Goal: Information Seeking & Learning: Compare options

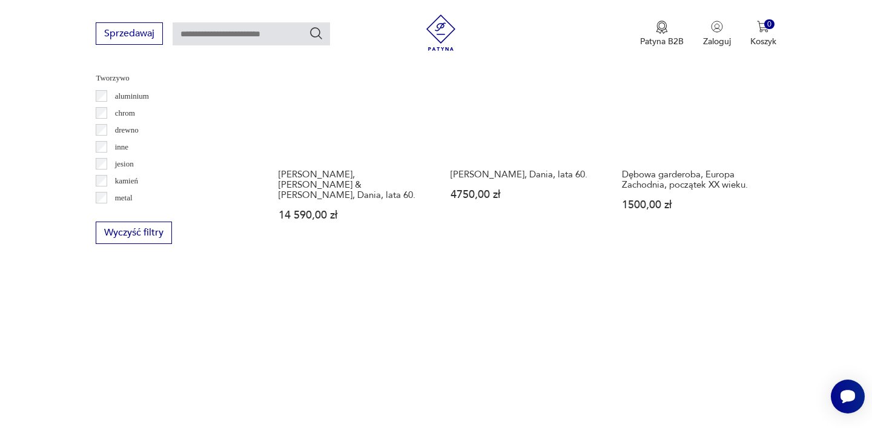
scroll to position [1312, 0]
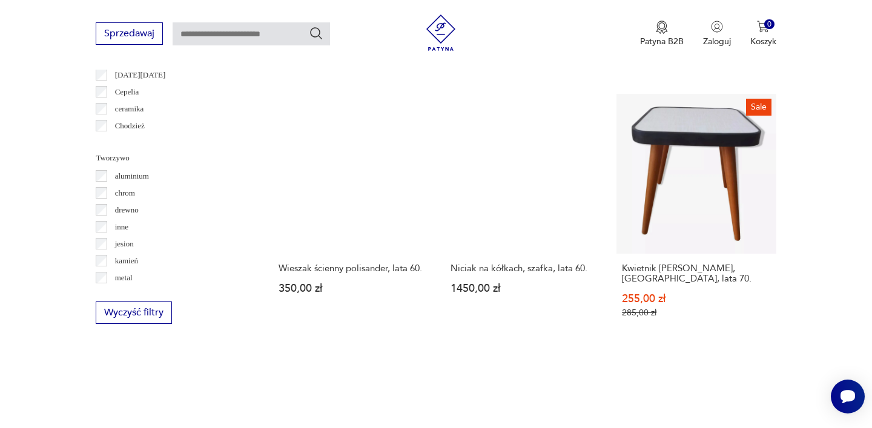
scroll to position [1223, 0]
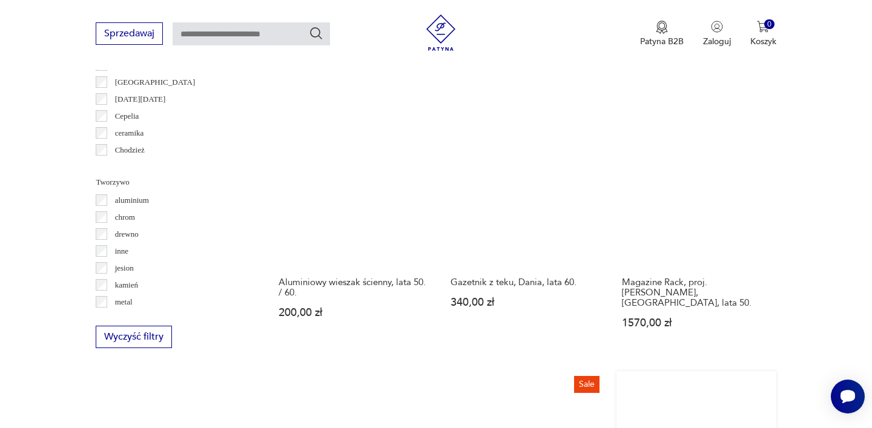
scroll to position [1199, 0]
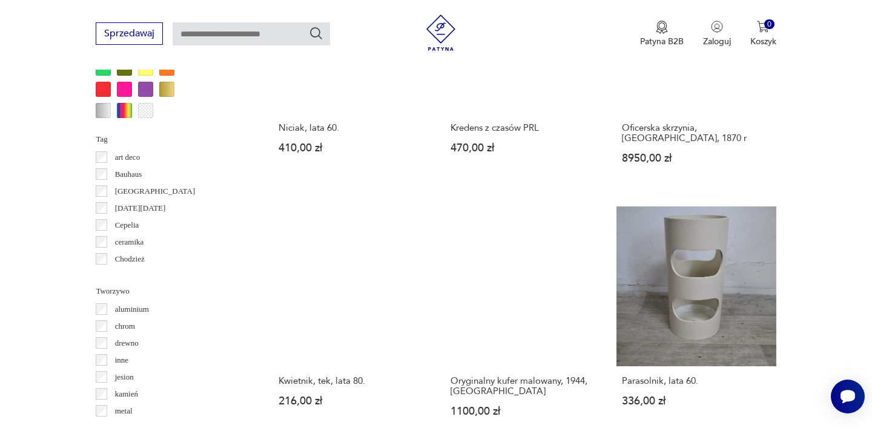
scroll to position [1133, 0]
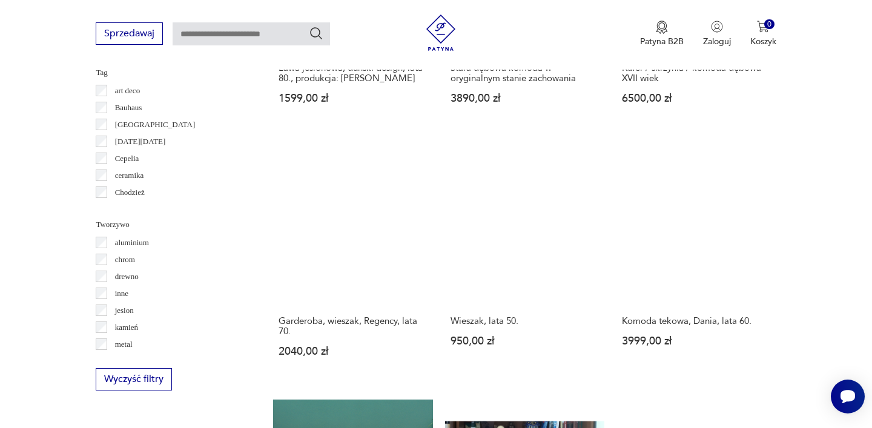
scroll to position [1104, 0]
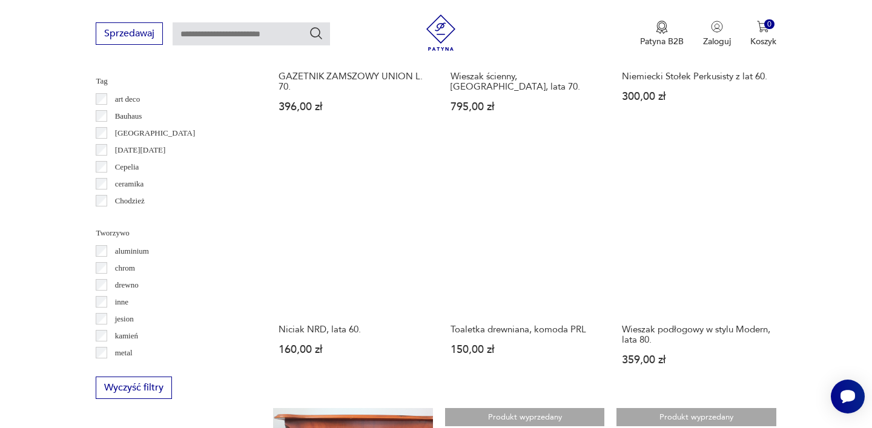
scroll to position [1161, 0]
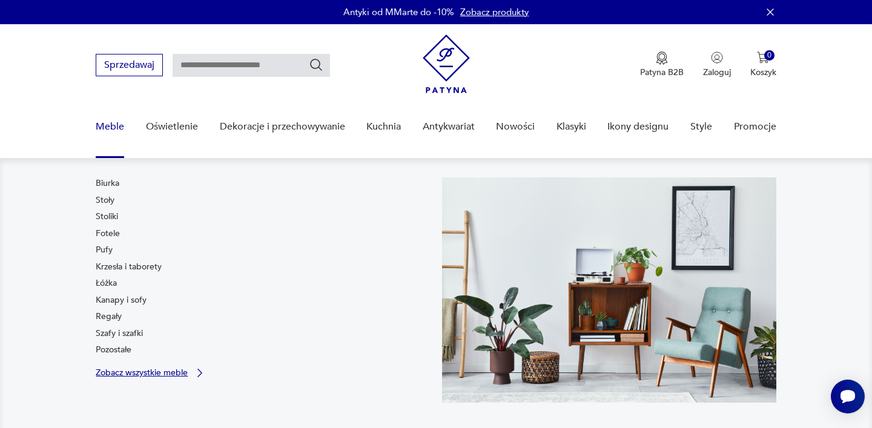
click at [131, 369] on p "Zobacz wszystkie meble" at bounding box center [142, 373] width 92 height 8
click at [129, 336] on link "Szafy i szafki" at bounding box center [119, 334] width 47 height 12
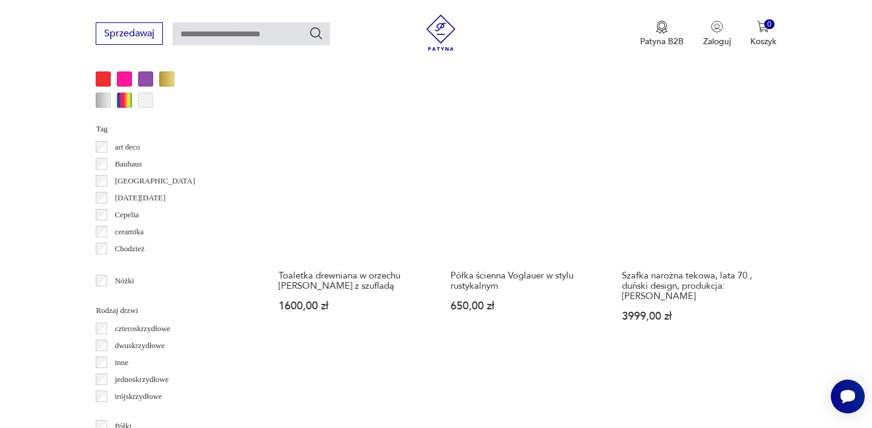
scroll to position [1248, 0]
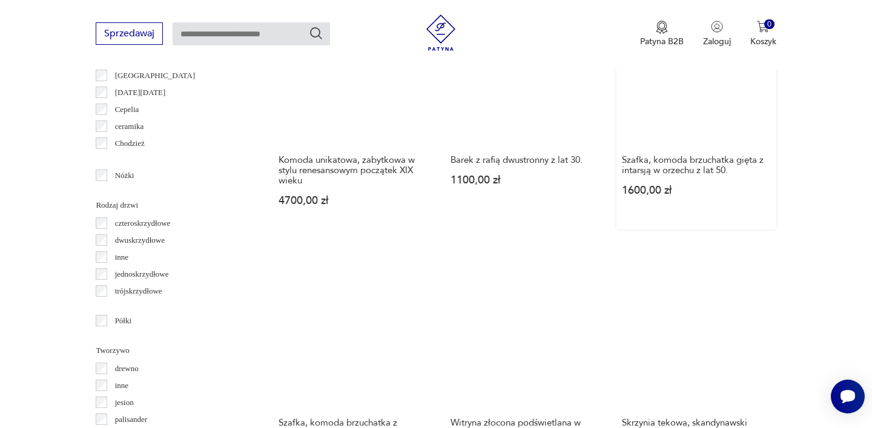
scroll to position [1344, 0]
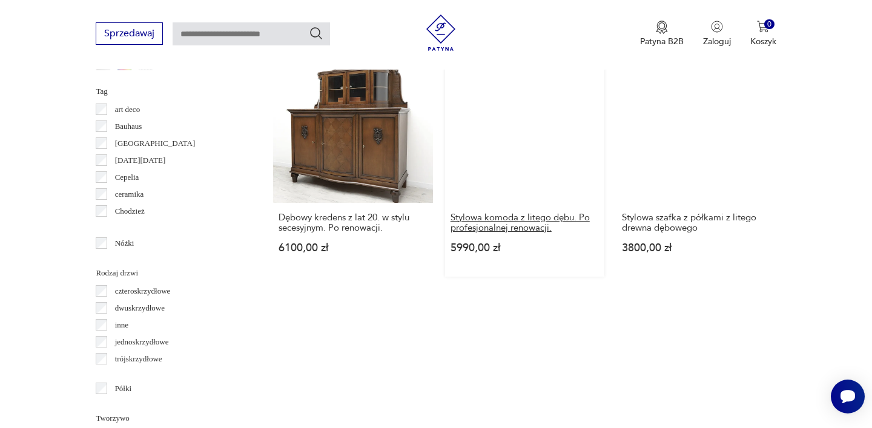
scroll to position [1280, 0]
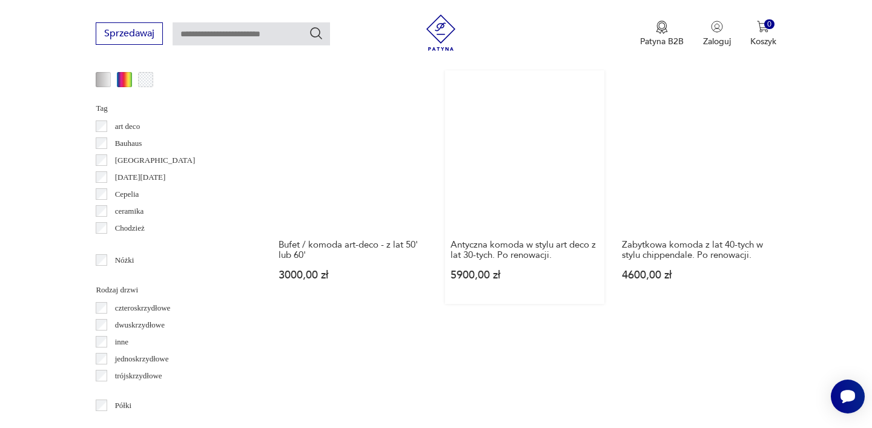
scroll to position [1266, 0]
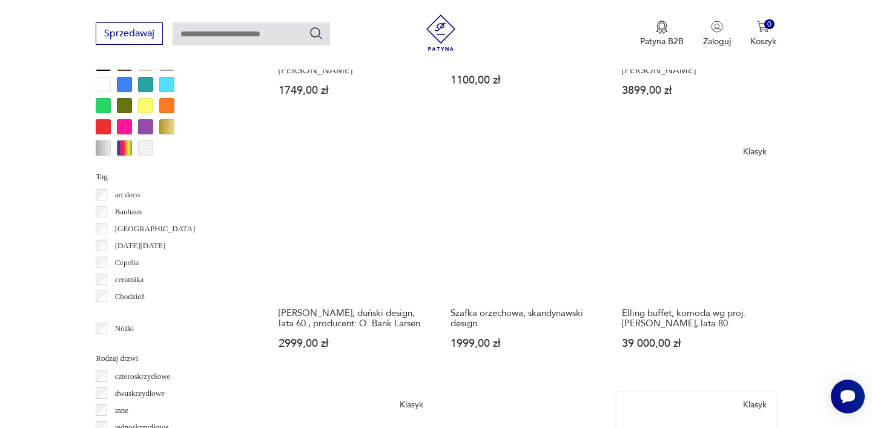
scroll to position [1186, 0]
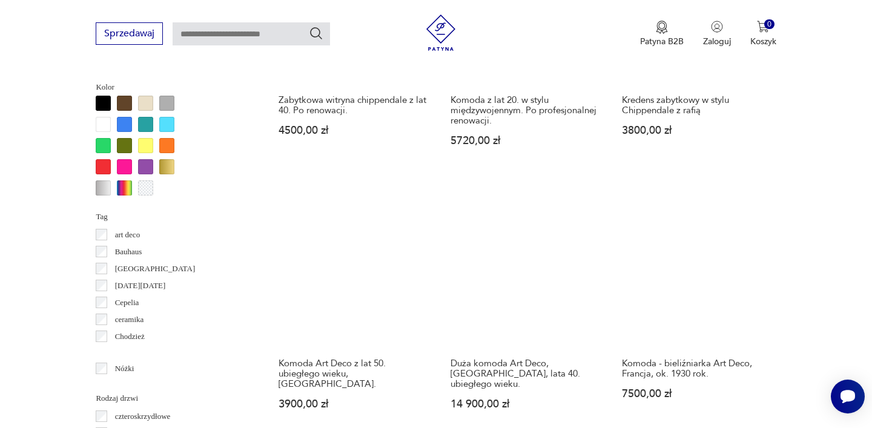
scroll to position [1146, 0]
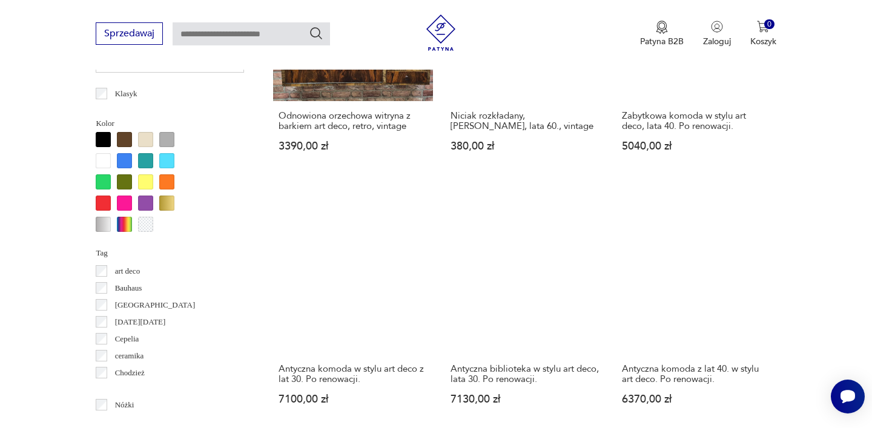
scroll to position [1110, 0]
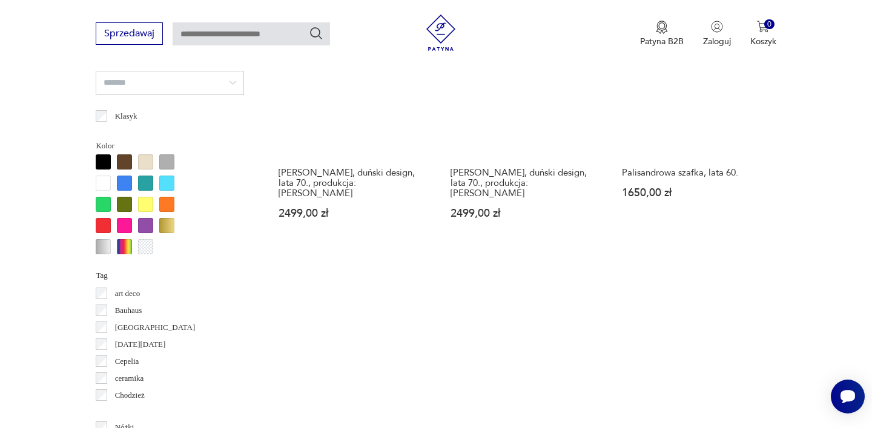
scroll to position [1322, 0]
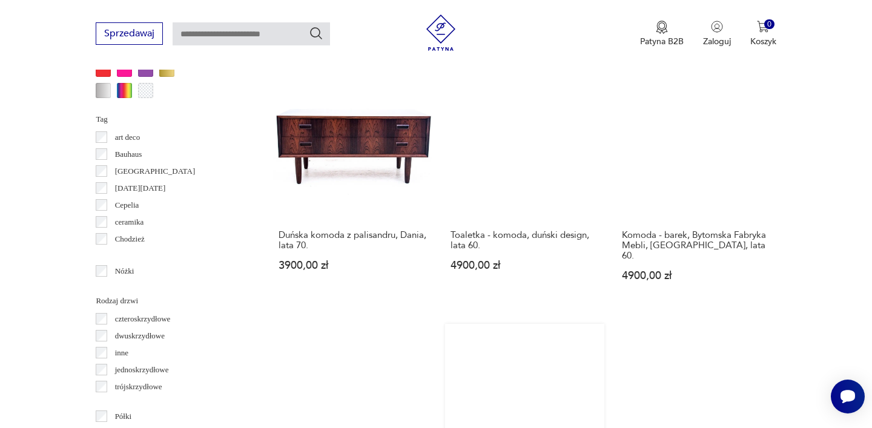
scroll to position [1214, 0]
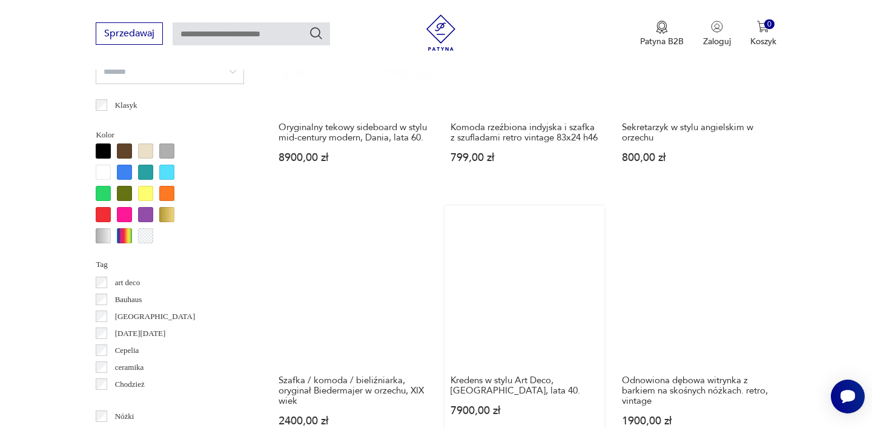
scroll to position [1099, 0]
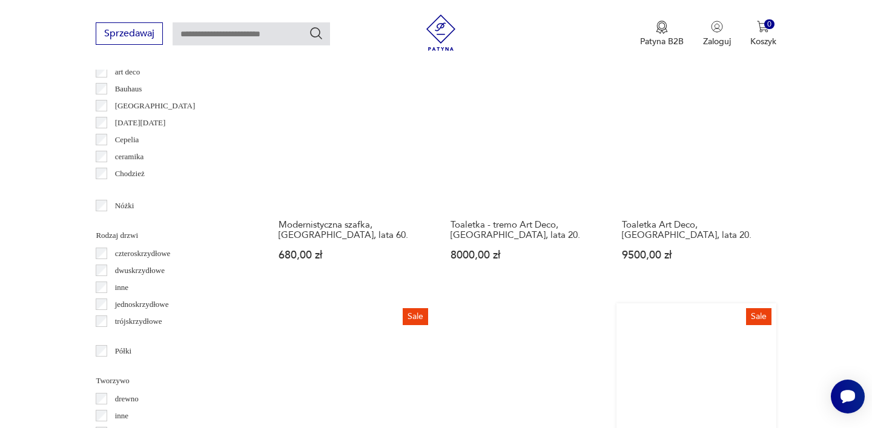
scroll to position [1321, 0]
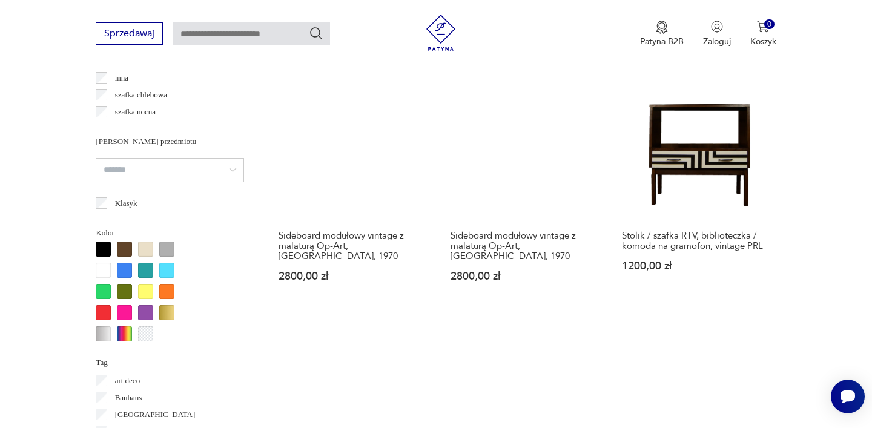
scroll to position [1269, 0]
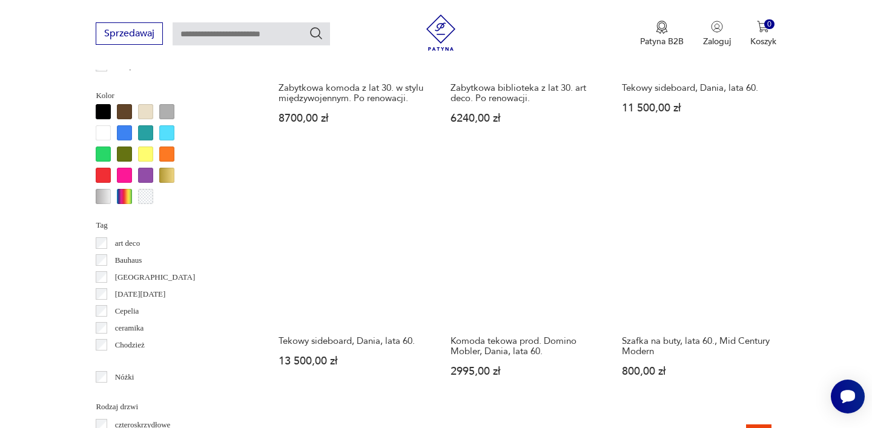
scroll to position [1139, 0]
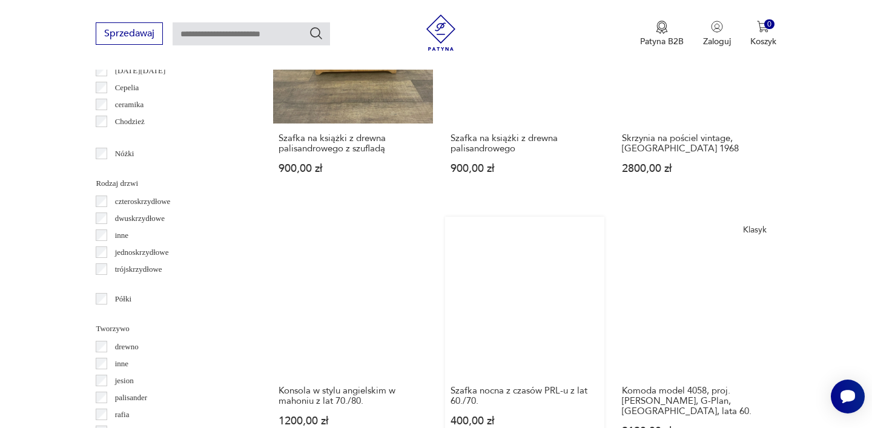
scroll to position [1362, 0]
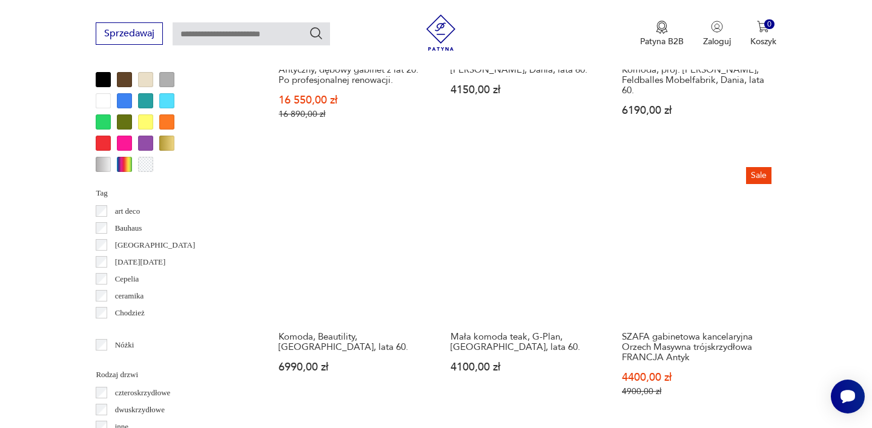
scroll to position [1169, 0]
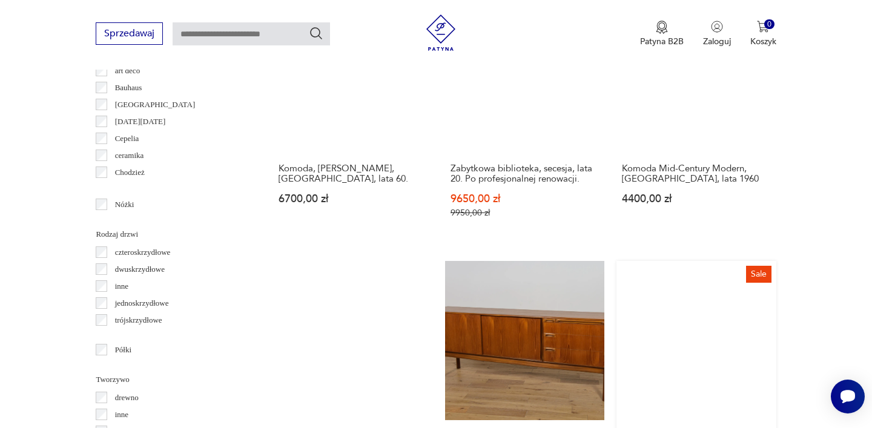
scroll to position [1318, 0]
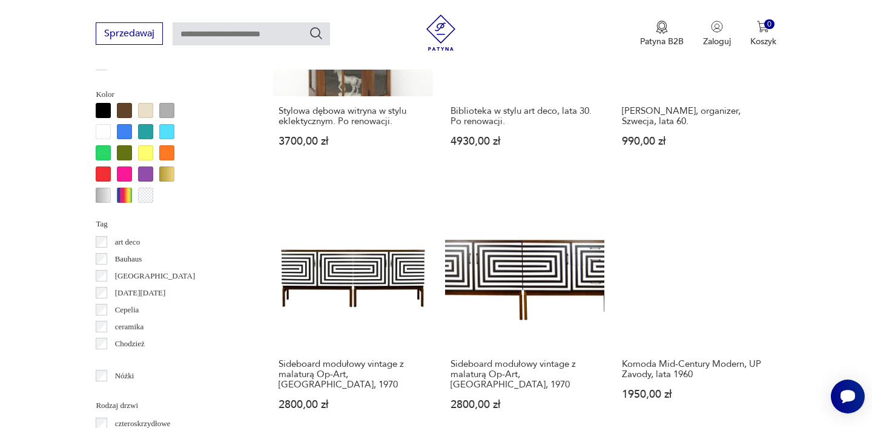
scroll to position [1149, 0]
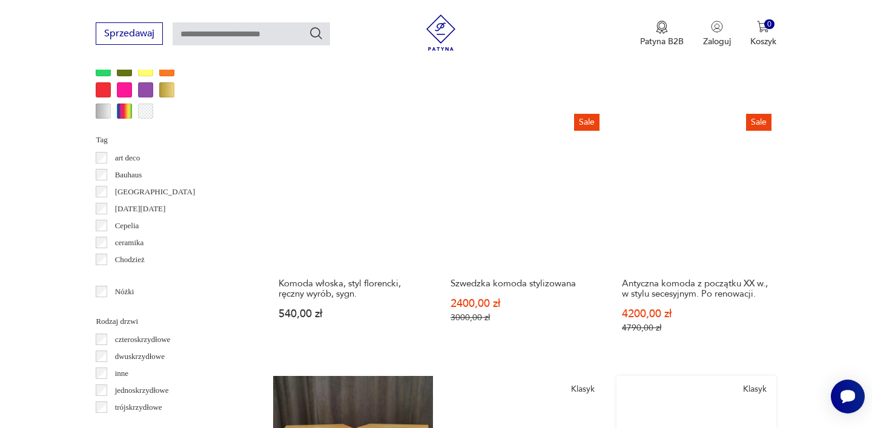
scroll to position [1203, 0]
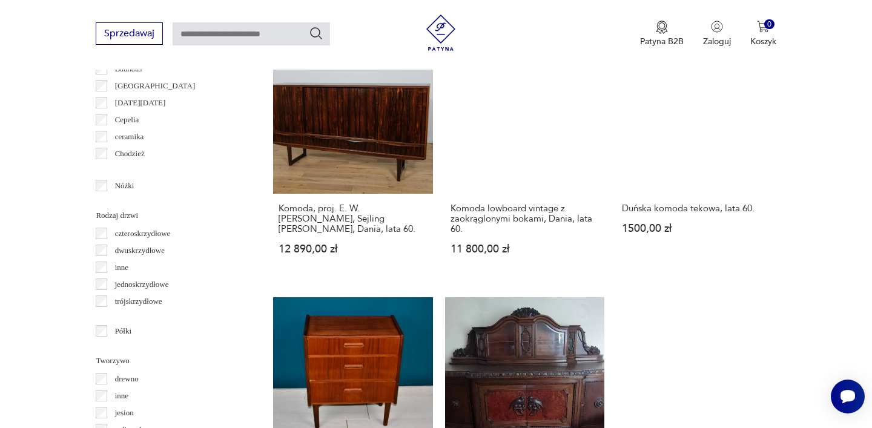
scroll to position [1331, 0]
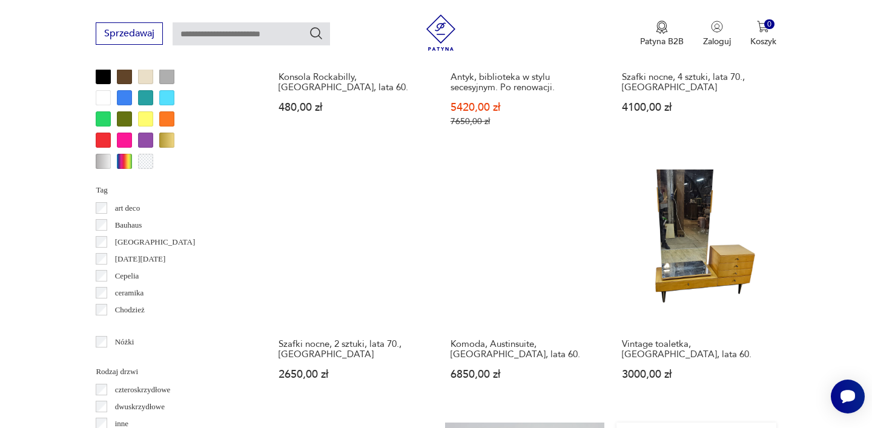
scroll to position [1182, 0]
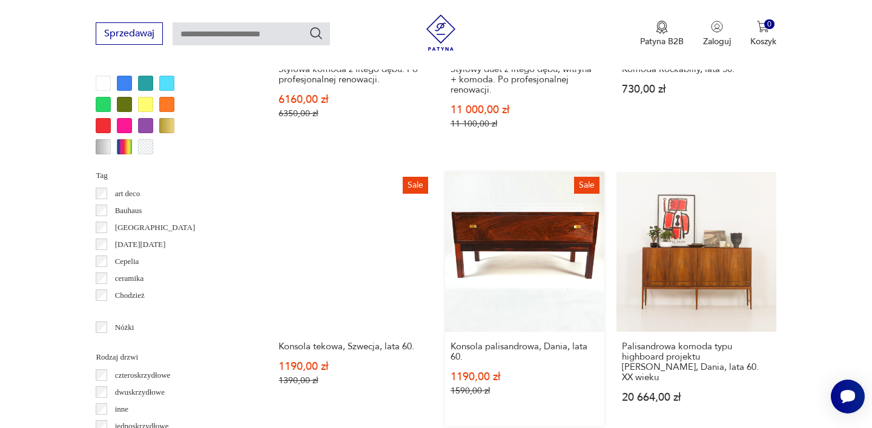
scroll to position [1194, 0]
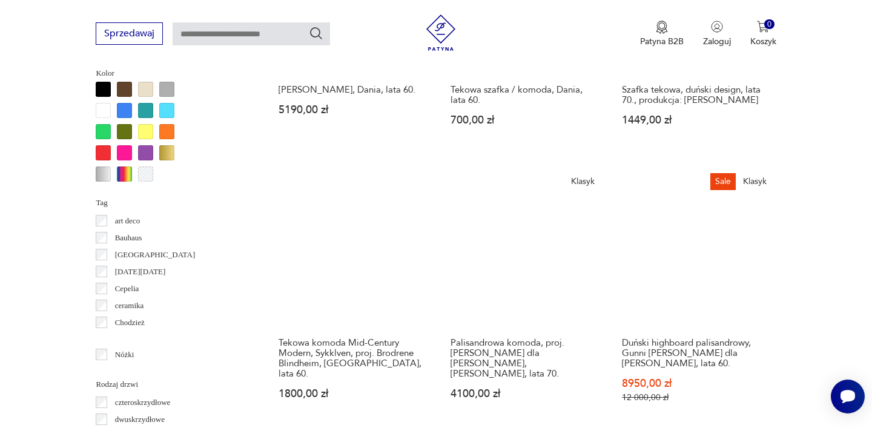
scroll to position [1199, 0]
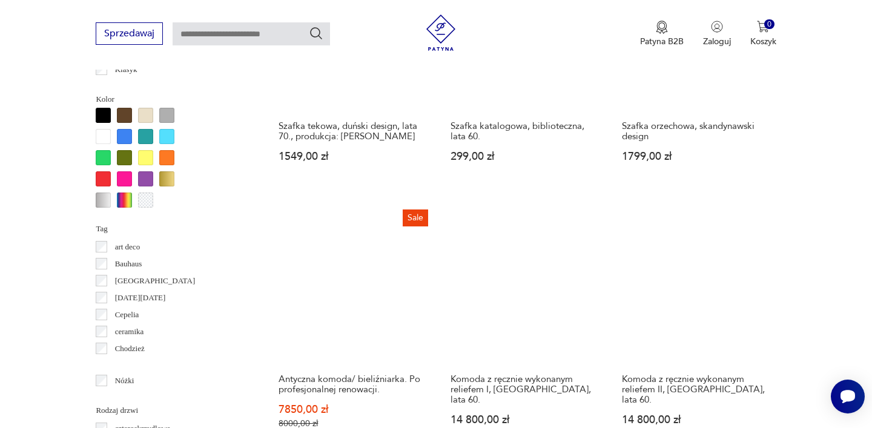
scroll to position [1199, 0]
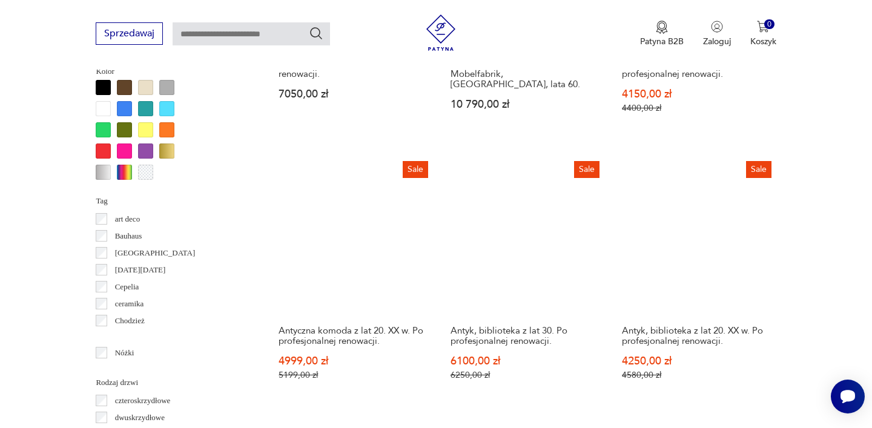
scroll to position [1166, 0]
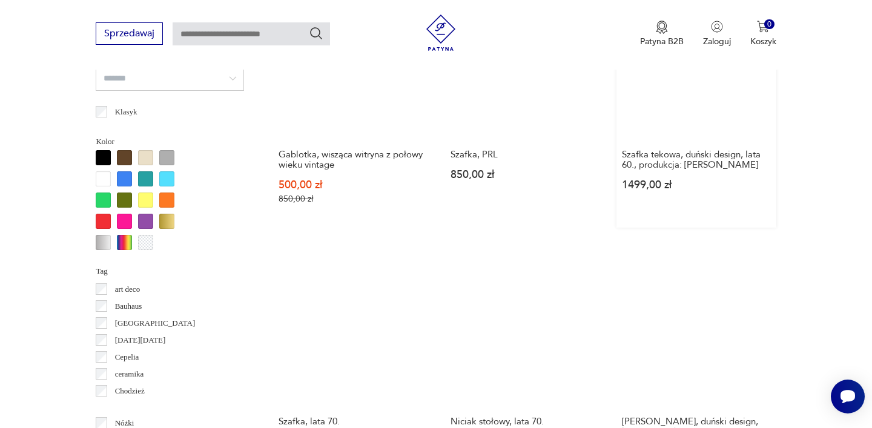
scroll to position [1091, 0]
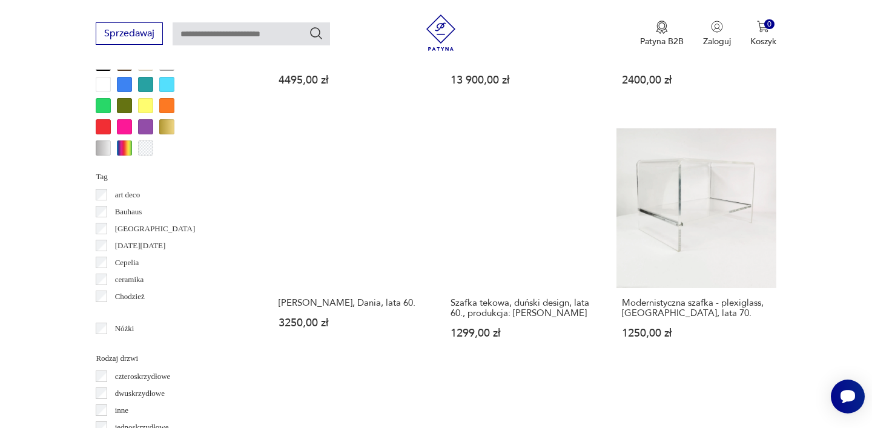
scroll to position [1191, 0]
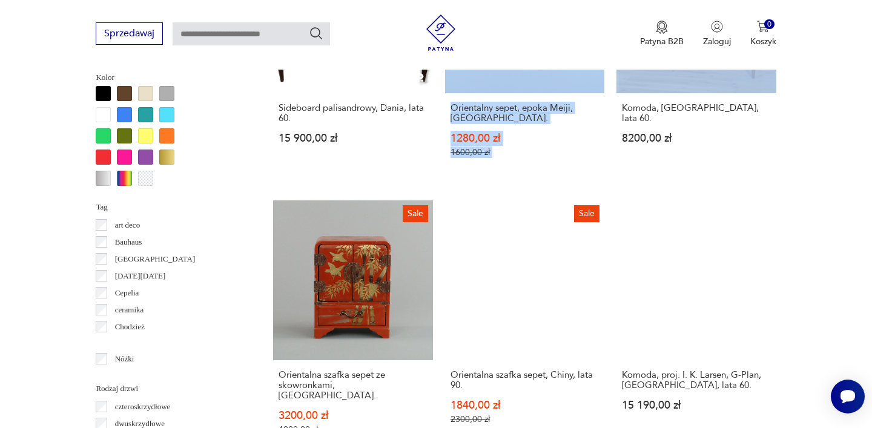
scroll to position [1155, 0]
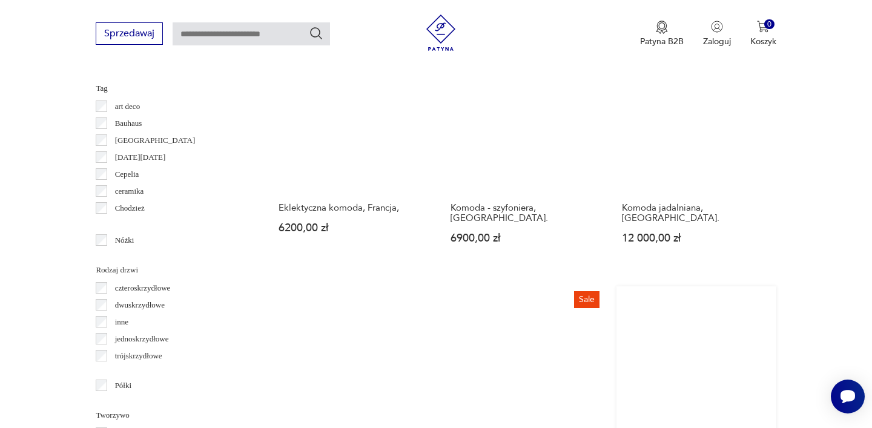
scroll to position [1308, 0]
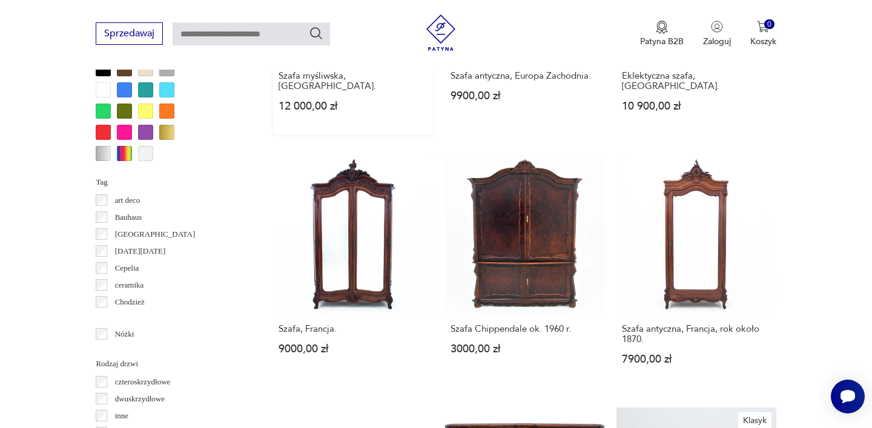
scroll to position [1178, 0]
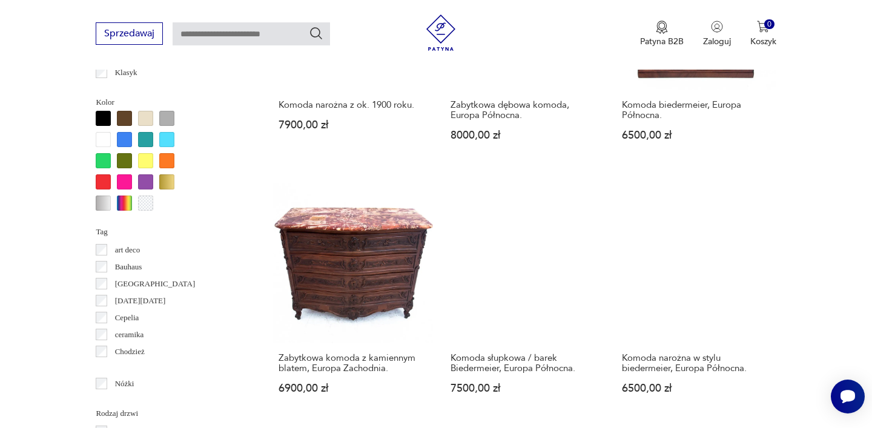
scroll to position [1131, 0]
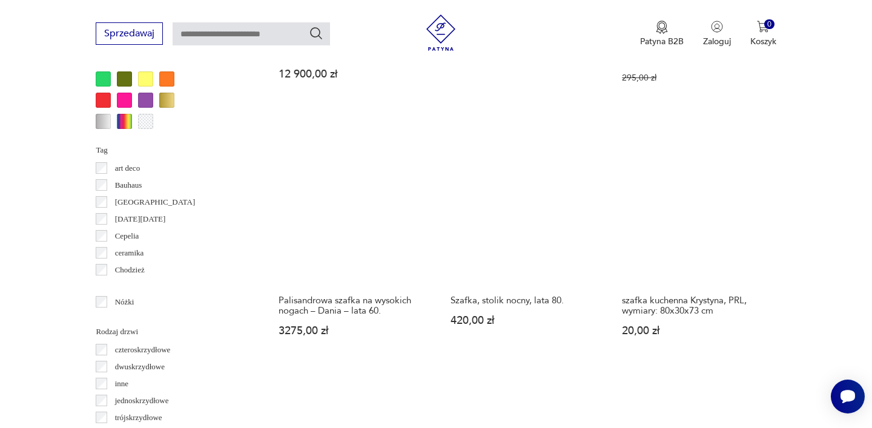
scroll to position [1217, 0]
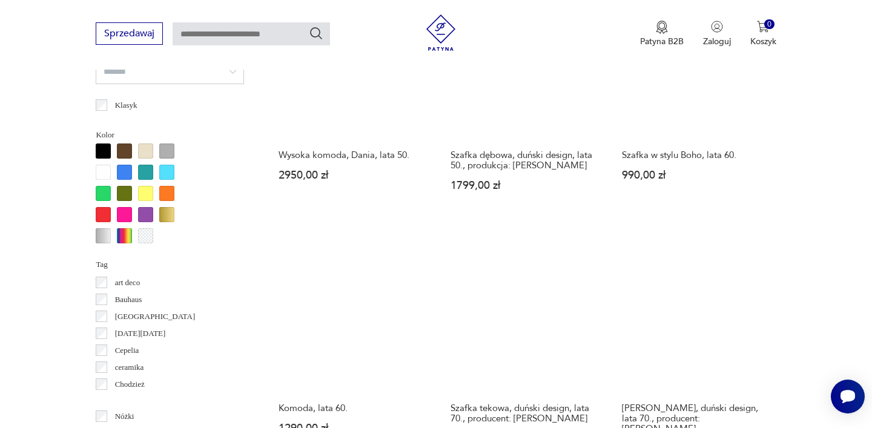
scroll to position [1100, 0]
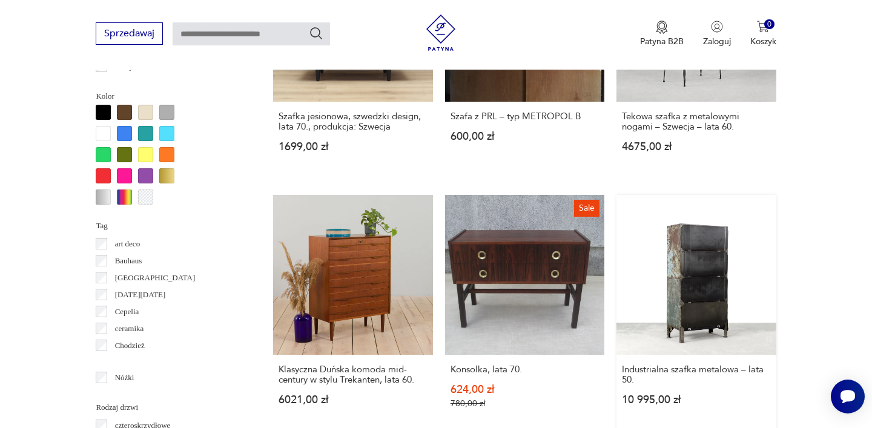
scroll to position [1136, 0]
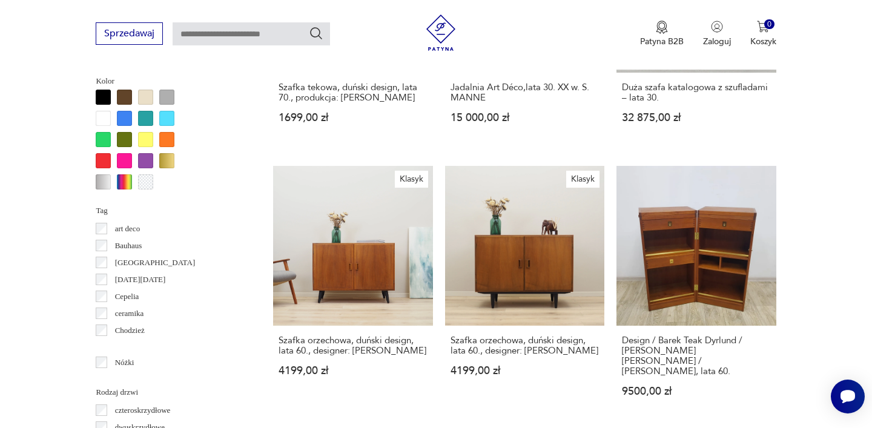
scroll to position [1151, 0]
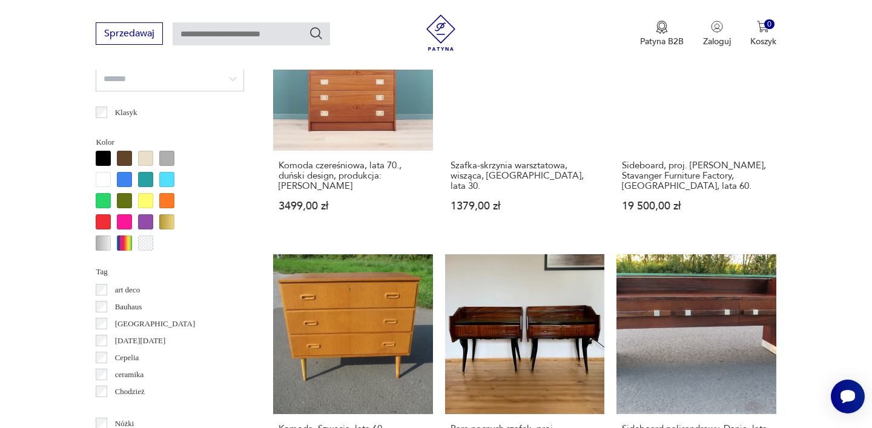
scroll to position [1187, 0]
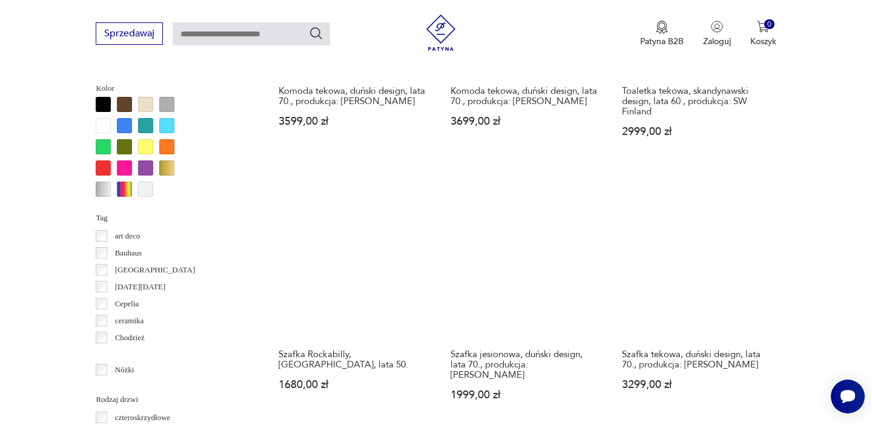
scroll to position [1147, 0]
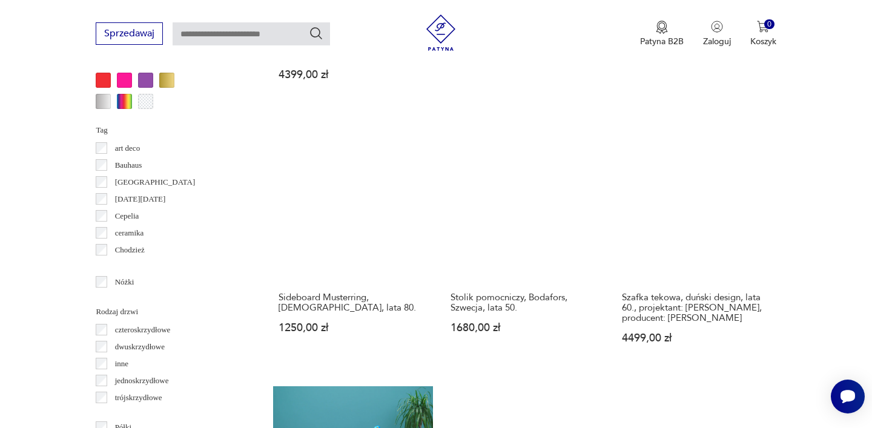
scroll to position [1231, 0]
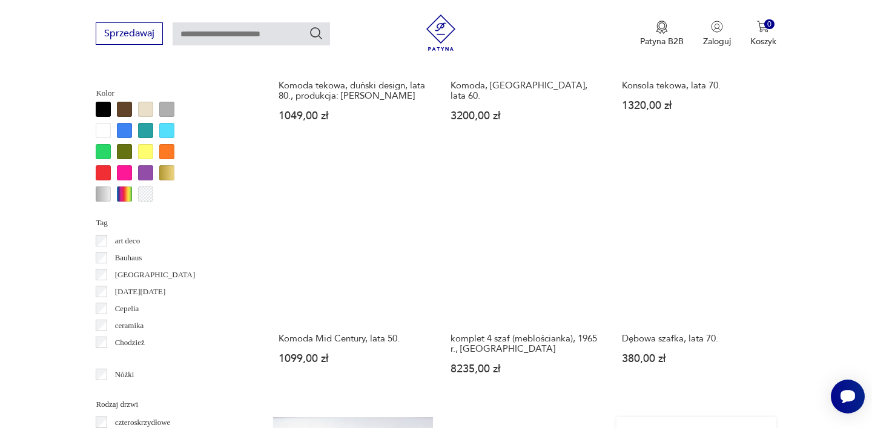
scroll to position [1139, 0]
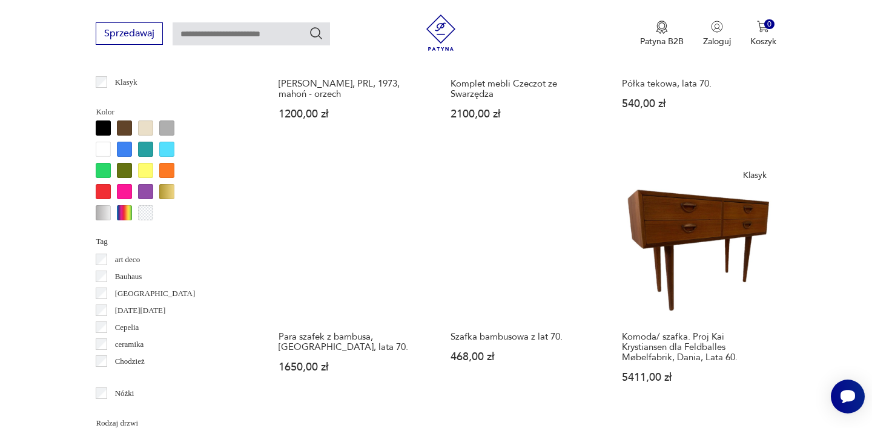
scroll to position [1123, 0]
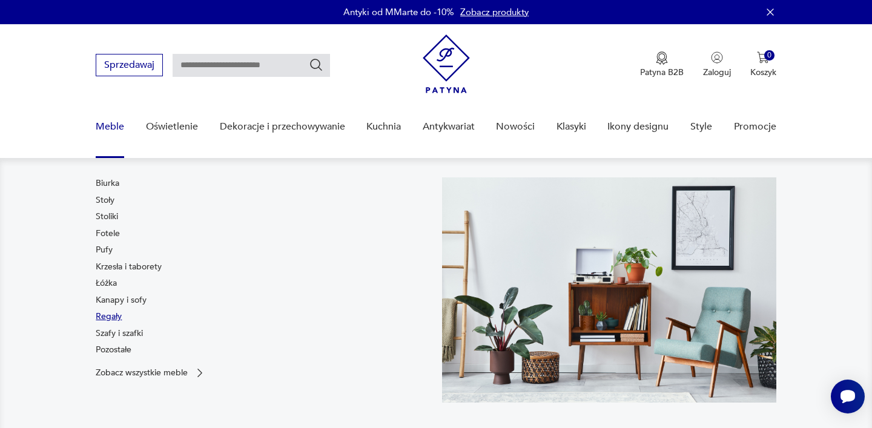
click at [113, 319] on link "Regały" at bounding box center [109, 317] width 26 height 12
click at [117, 302] on link "Kanapy i sofy" at bounding box center [121, 300] width 51 height 12
click at [107, 282] on link "Łóżka" at bounding box center [106, 283] width 21 height 12
click at [137, 268] on link "Krzesła i taborety" at bounding box center [129, 267] width 66 height 12
click at [108, 249] on link "Pufy" at bounding box center [104, 250] width 17 height 12
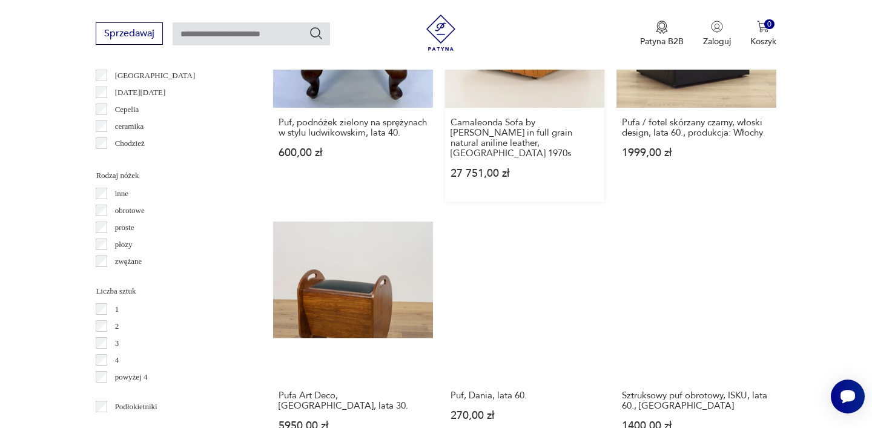
scroll to position [1333, 0]
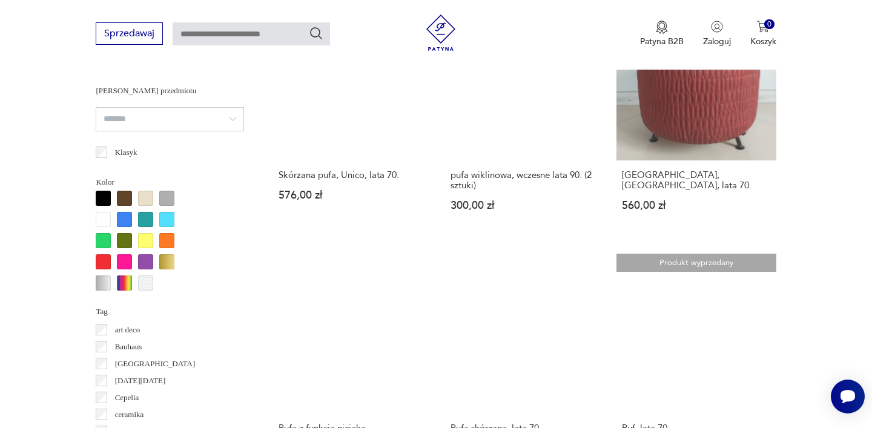
scroll to position [1179, 0]
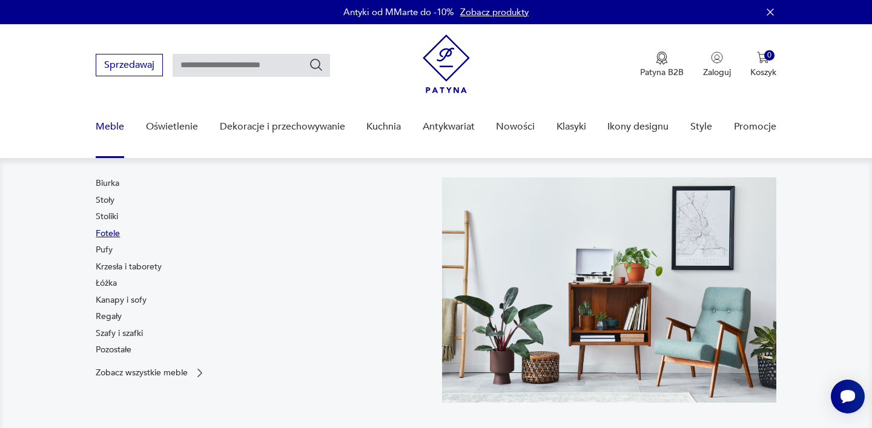
click at [114, 235] on link "Fotele" at bounding box center [108, 234] width 24 height 12
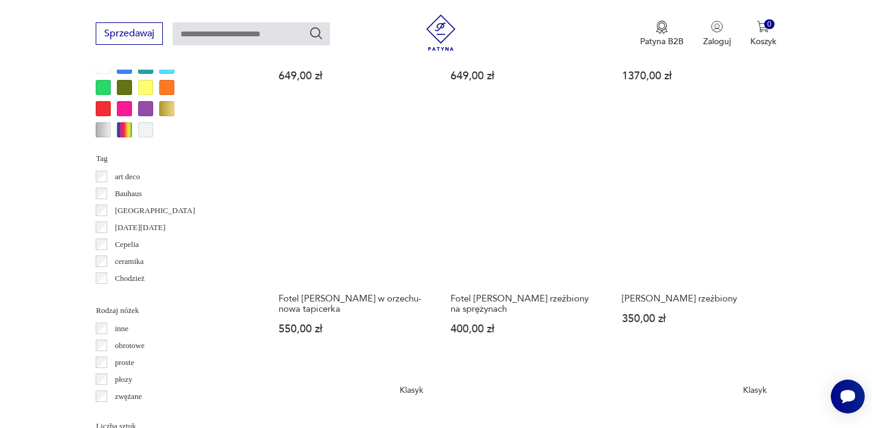
scroll to position [1279, 0]
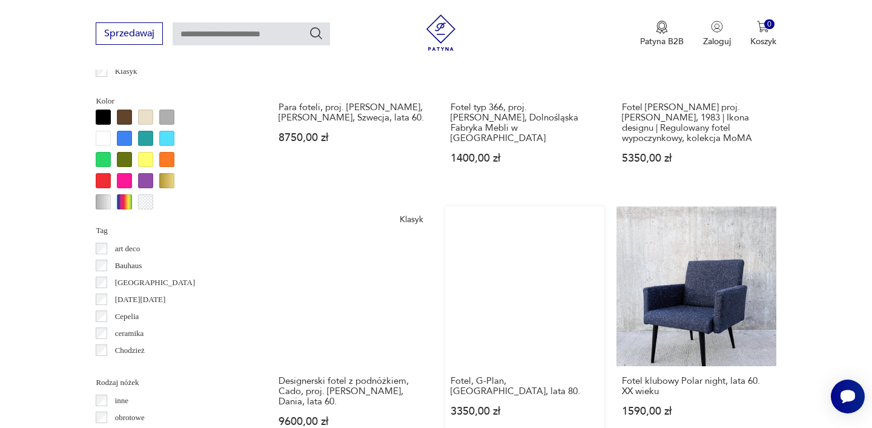
scroll to position [1262, 0]
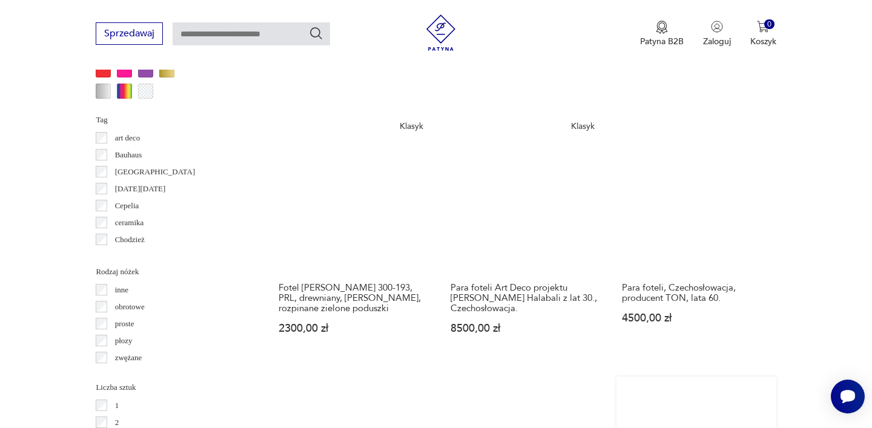
scroll to position [1260, 0]
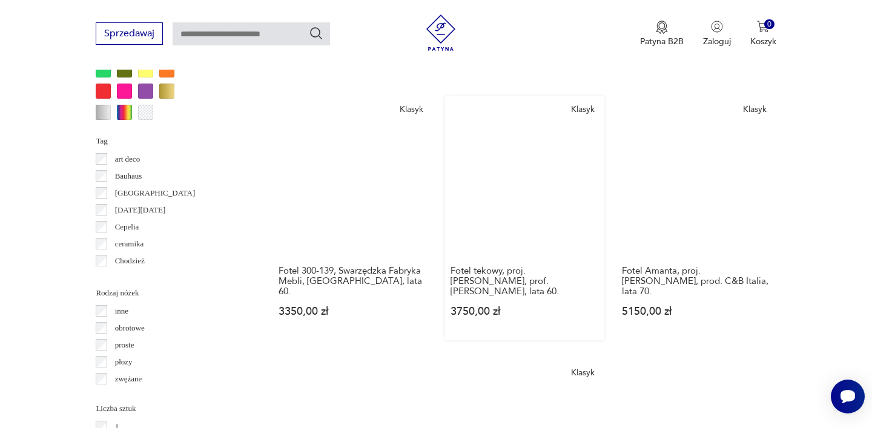
scroll to position [1238, 0]
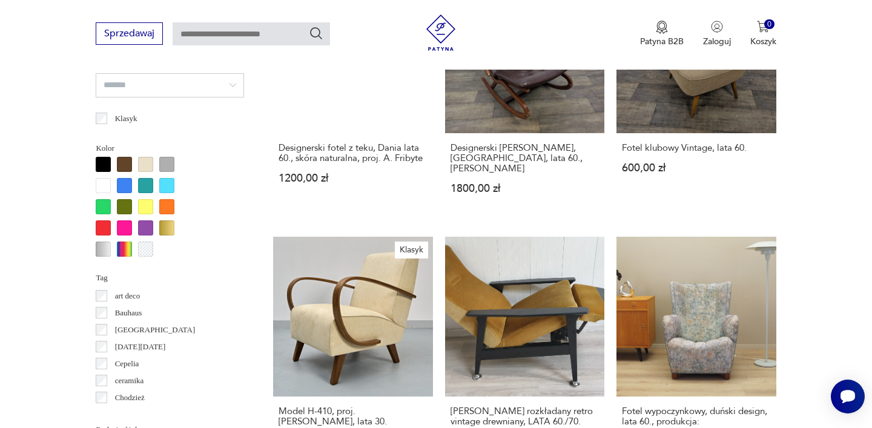
scroll to position [1127, 0]
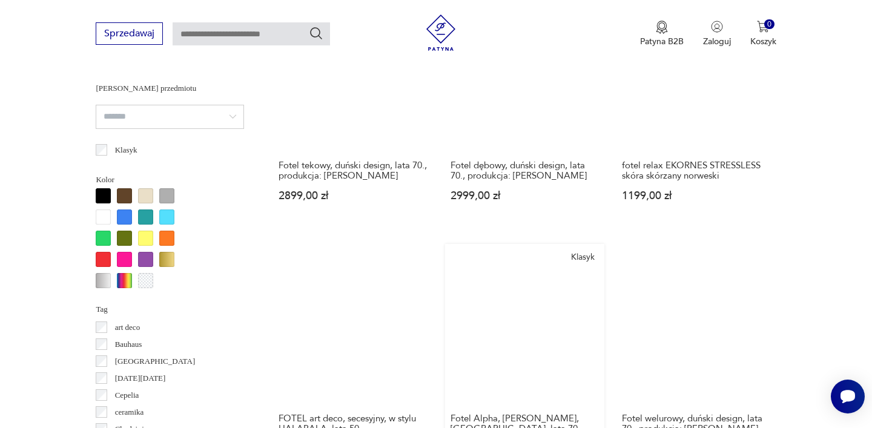
scroll to position [1130, 0]
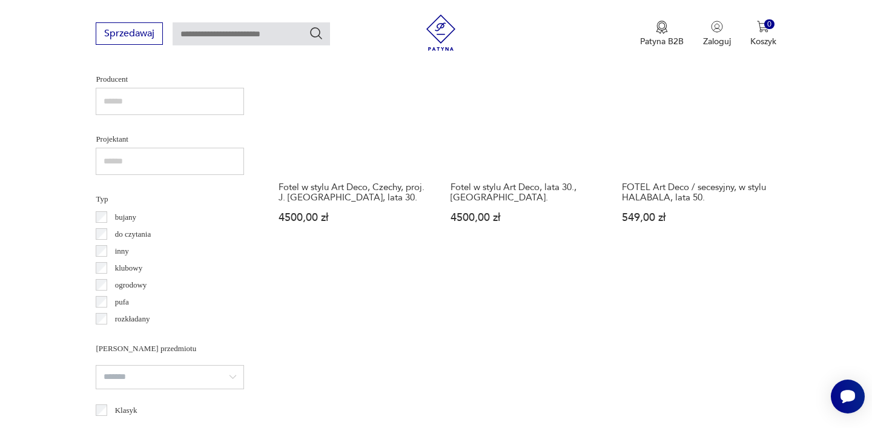
scroll to position [1132, 0]
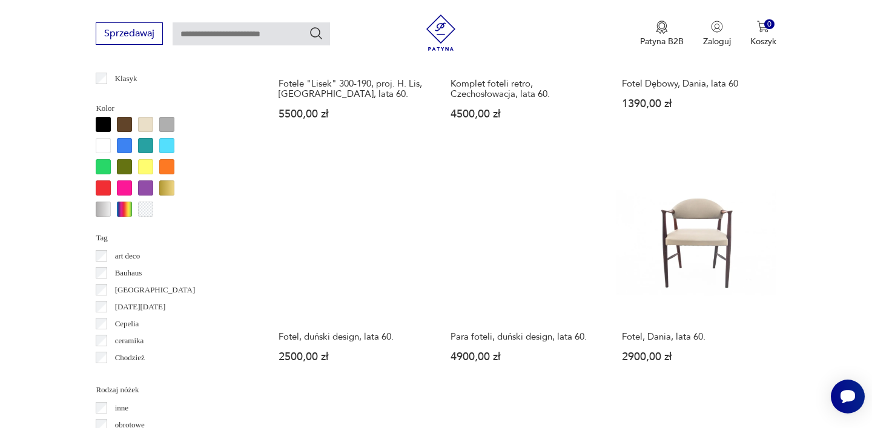
scroll to position [1141, 0]
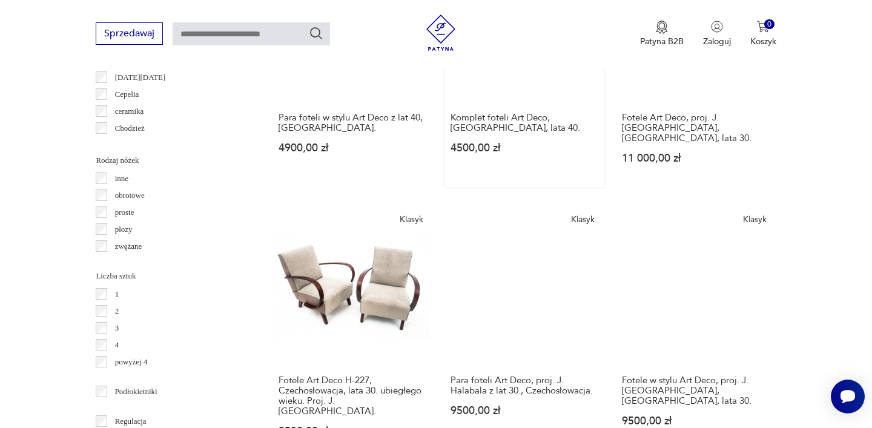
scroll to position [1367, 0]
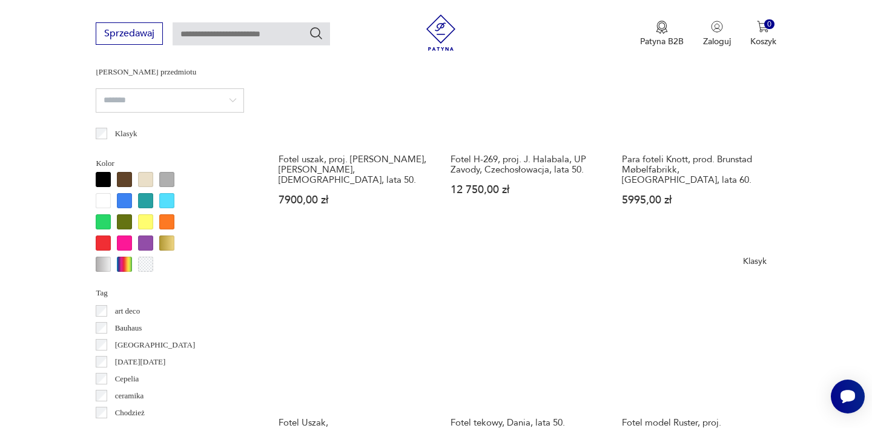
scroll to position [1290, 0]
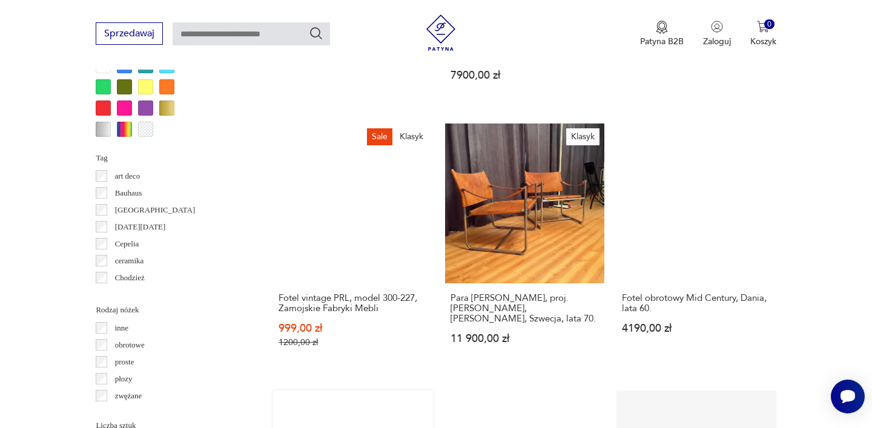
scroll to position [1220, 0]
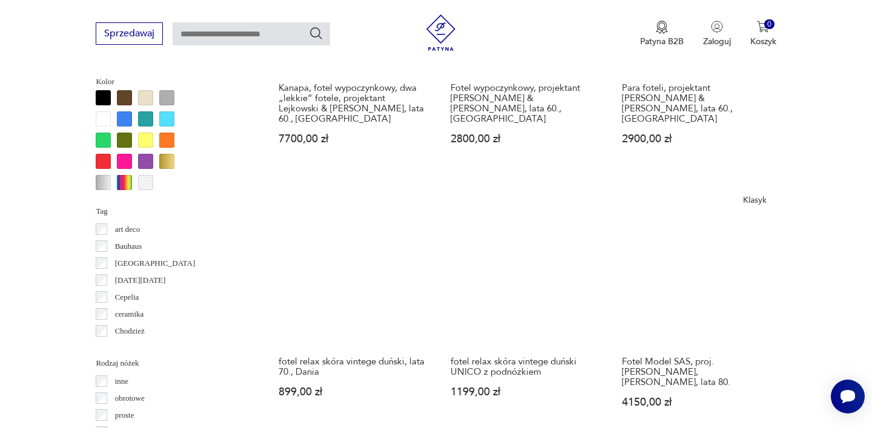
scroll to position [1199, 0]
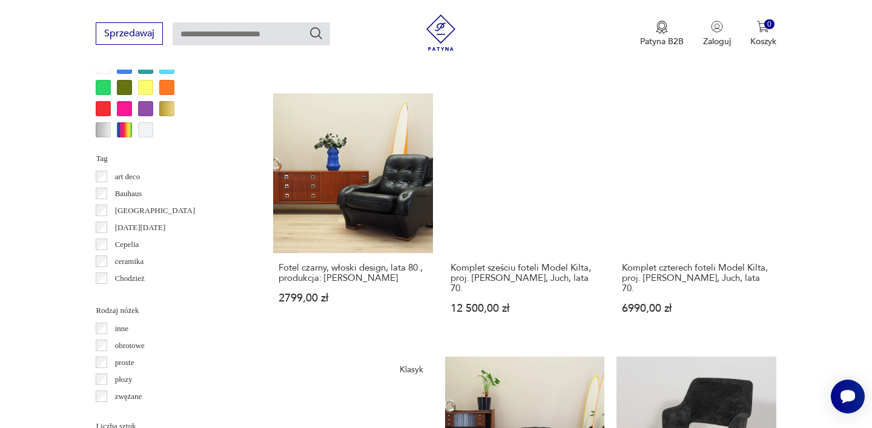
scroll to position [1221, 0]
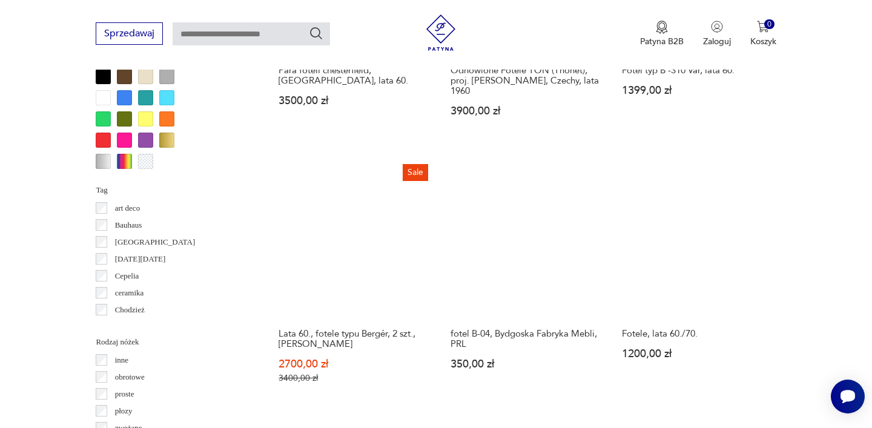
scroll to position [1181, 0]
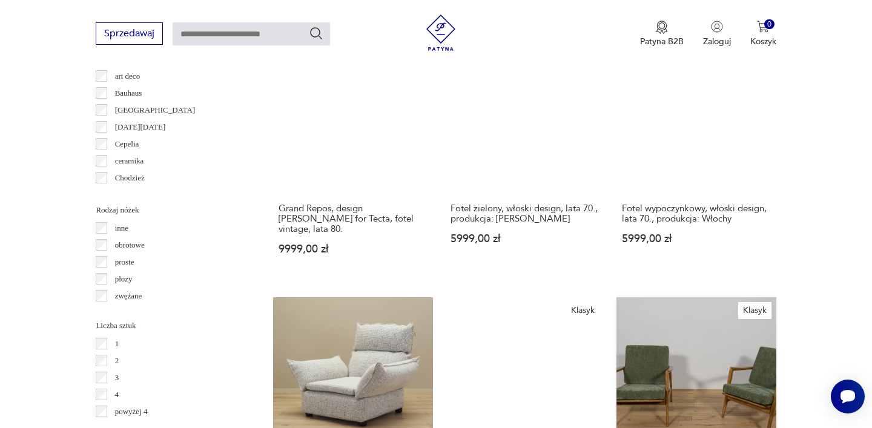
scroll to position [1322, 0]
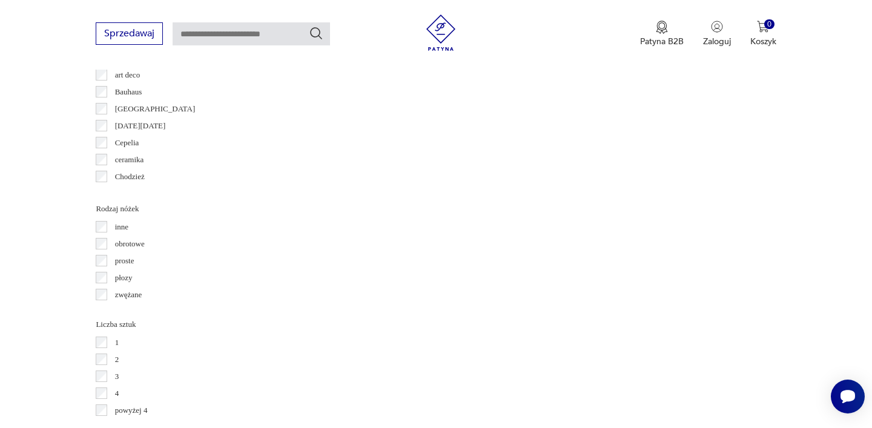
scroll to position [322, 0]
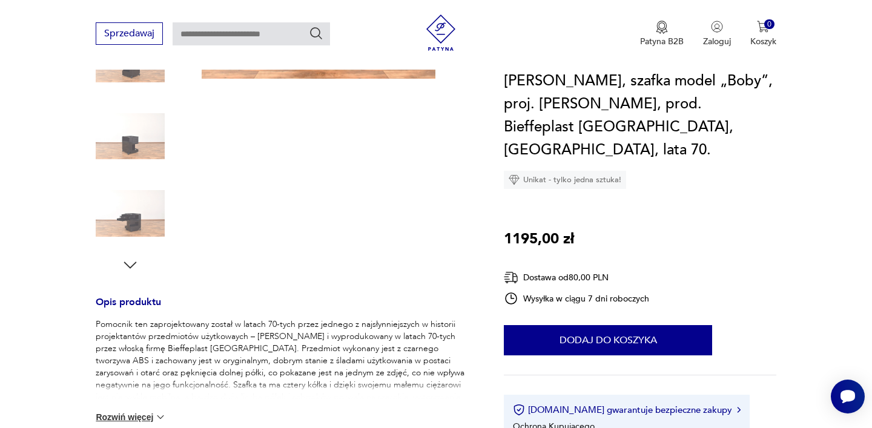
scroll to position [284, 0]
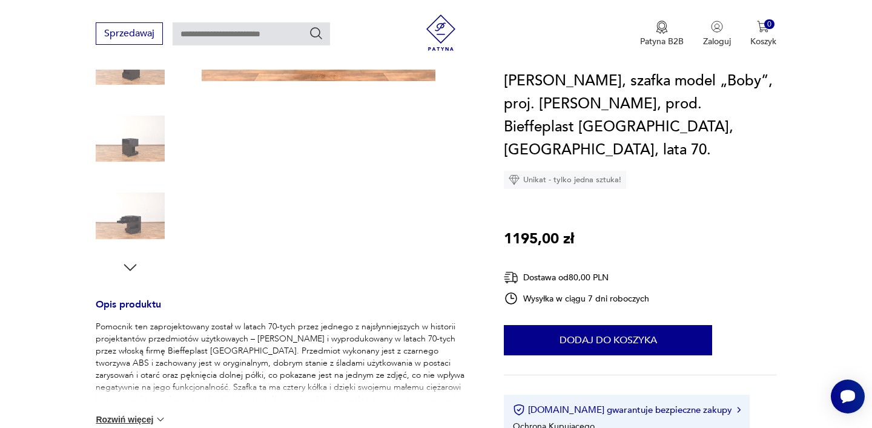
click at [126, 263] on icon "button" at bounding box center [130, 267] width 18 height 18
click at [143, 147] on img at bounding box center [130, 138] width 69 height 69
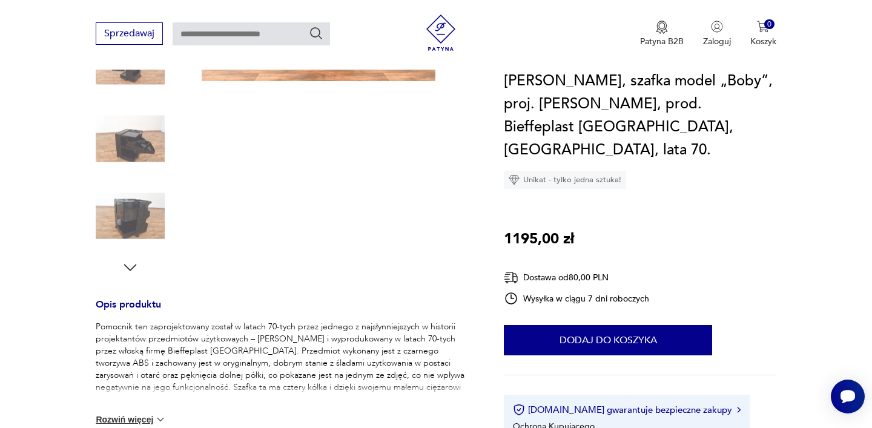
click at [143, 144] on img at bounding box center [130, 138] width 69 height 69
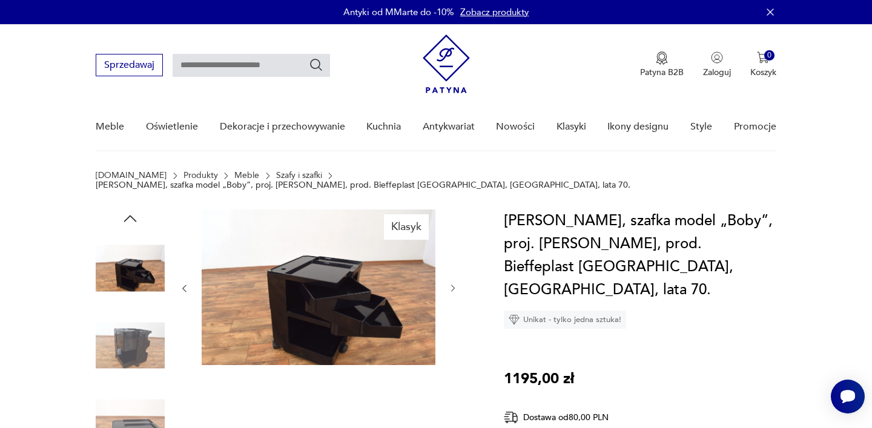
scroll to position [0, 0]
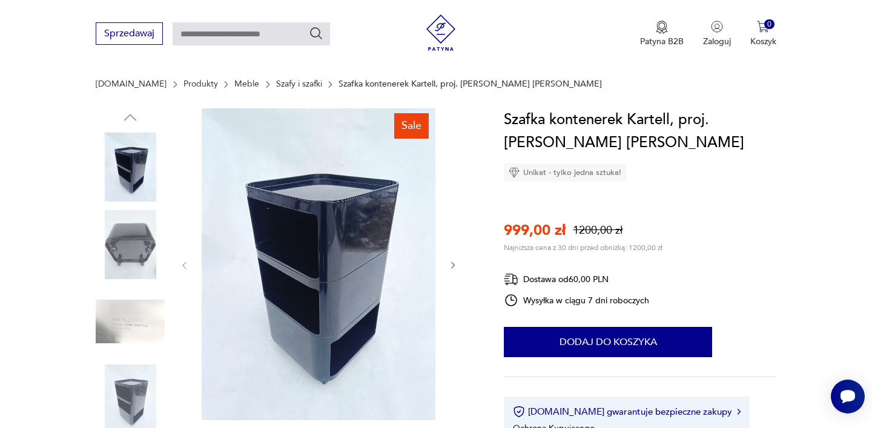
scroll to position [168, 0]
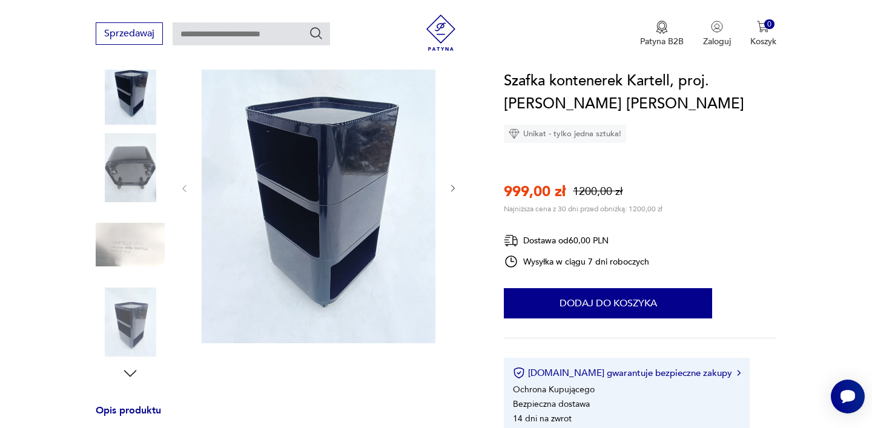
click at [137, 323] on img at bounding box center [130, 322] width 69 height 69
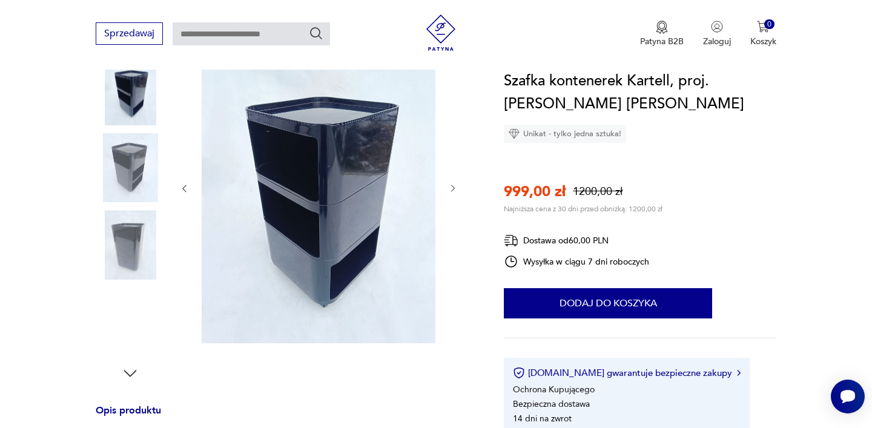
click at [131, 323] on img at bounding box center [130, 322] width 69 height 69
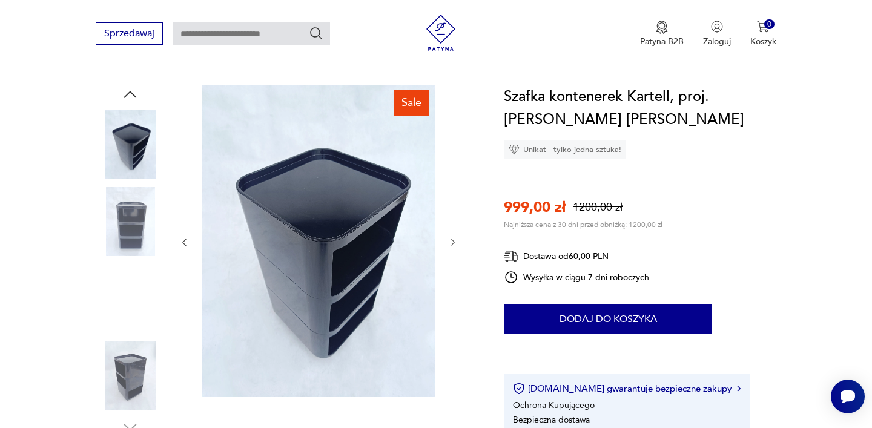
scroll to position [107, 0]
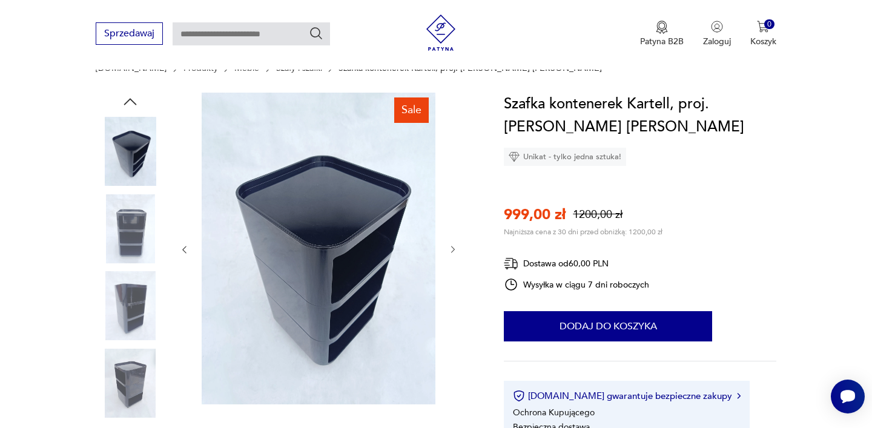
click at [132, 160] on img at bounding box center [130, 151] width 69 height 69
click at [135, 213] on img at bounding box center [130, 228] width 69 height 69
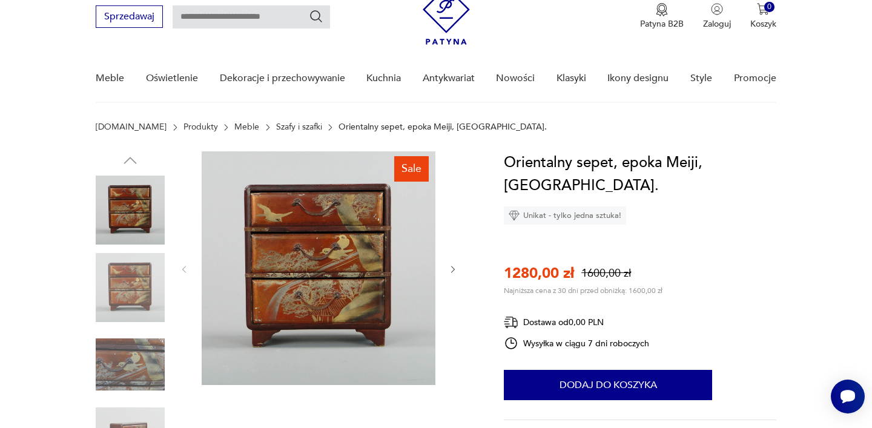
click at [131, 357] on img at bounding box center [130, 364] width 69 height 69
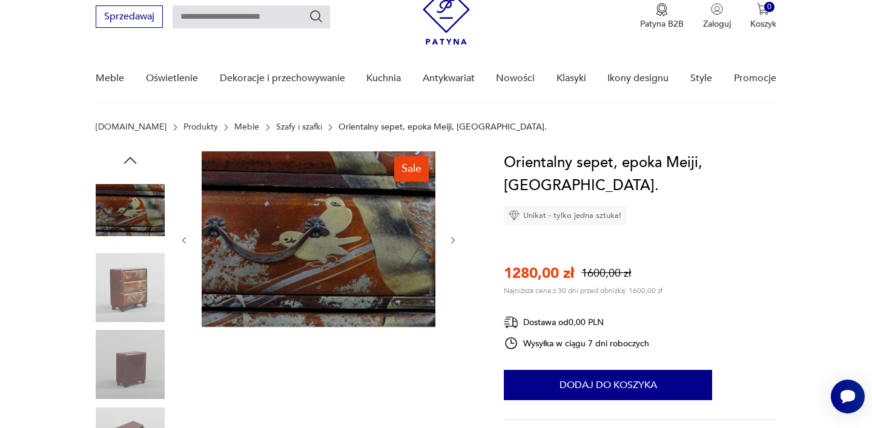
click at [136, 277] on img at bounding box center [130, 287] width 69 height 69
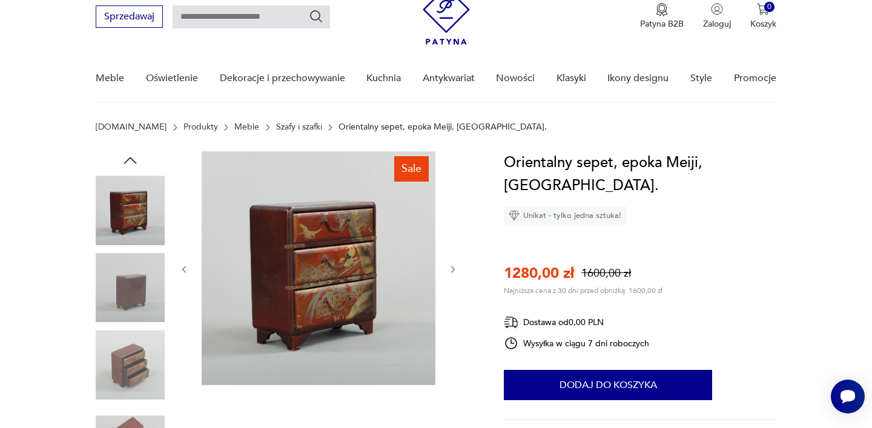
click at [135, 225] on img at bounding box center [130, 210] width 69 height 69
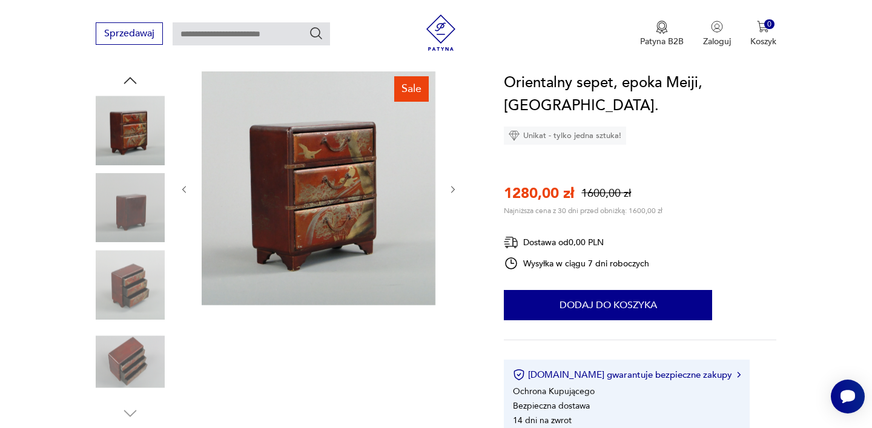
scroll to position [130, 0]
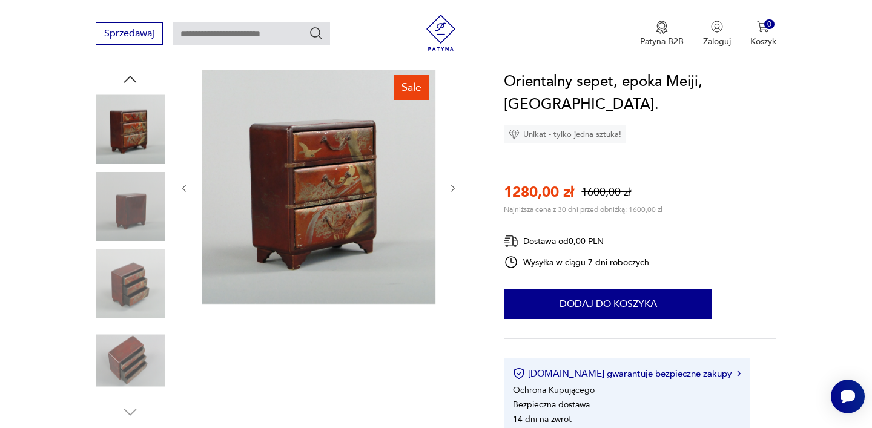
click at [127, 354] on img at bounding box center [130, 360] width 69 height 69
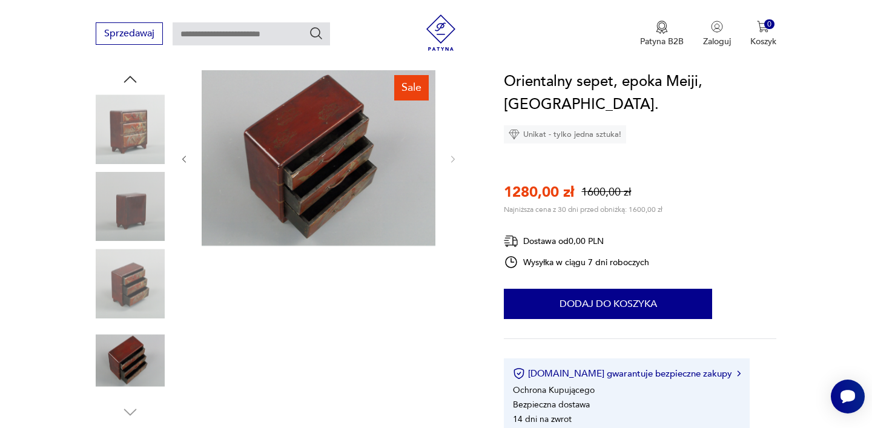
click at [128, 305] on img at bounding box center [130, 283] width 69 height 69
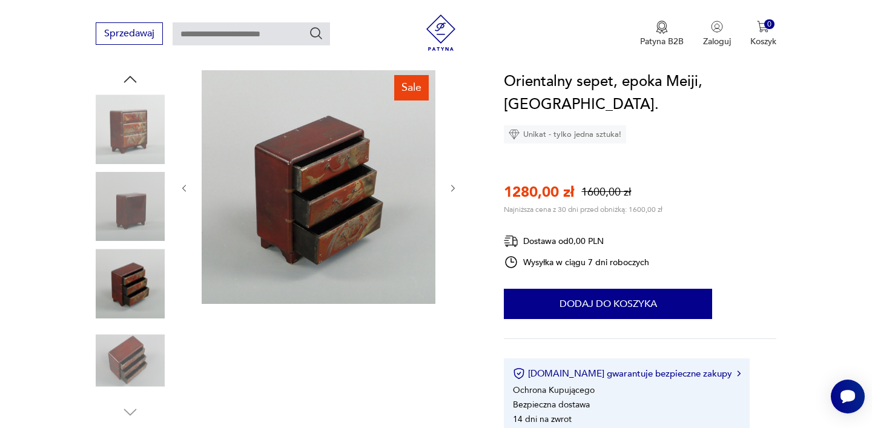
click at [120, 258] on img at bounding box center [130, 283] width 69 height 69
click at [131, 196] on img at bounding box center [130, 206] width 69 height 69
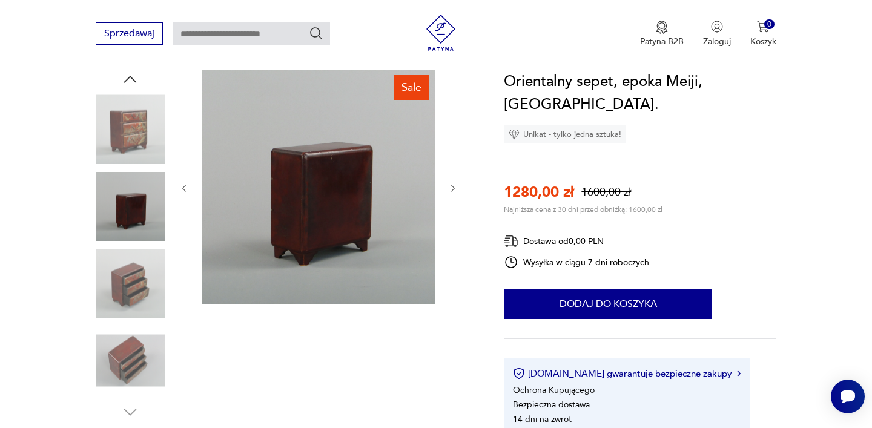
click at [131, 196] on img at bounding box center [130, 206] width 69 height 69
click at [133, 108] on img at bounding box center [130, 128] width 69 height 69
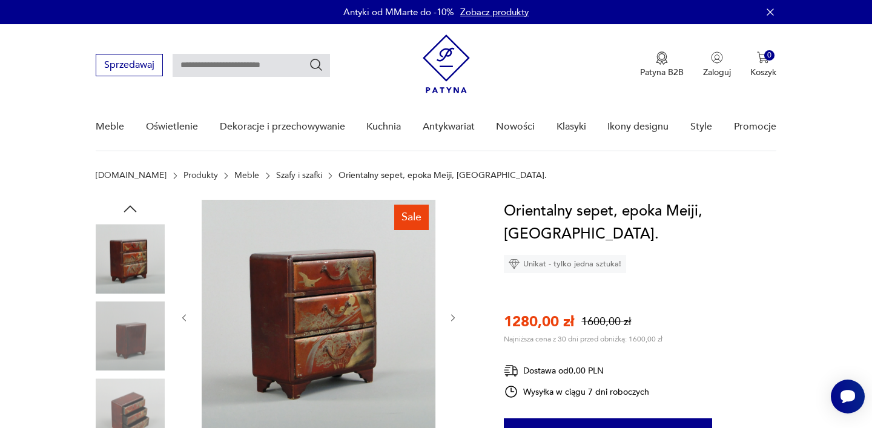
scroll to position [0, 0]
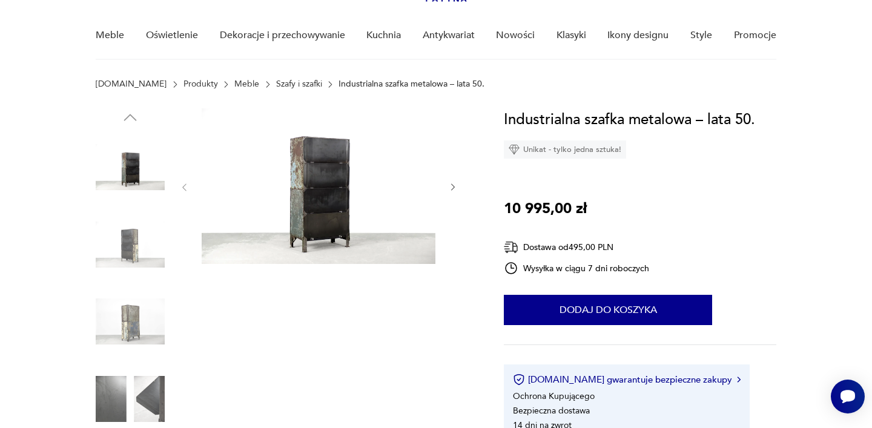
click at [133, 320] on img at bounding box center [130, 321] width 69 height 69
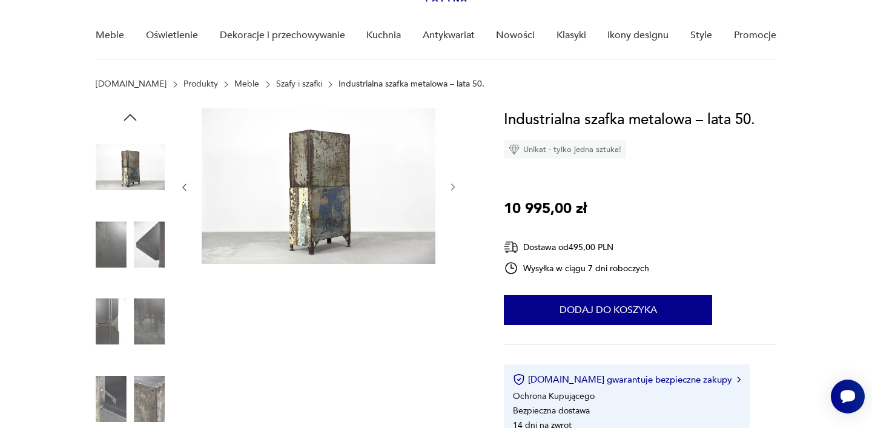
click at [124, 219] on img at bounding box center [130, 244] width 69 height 69
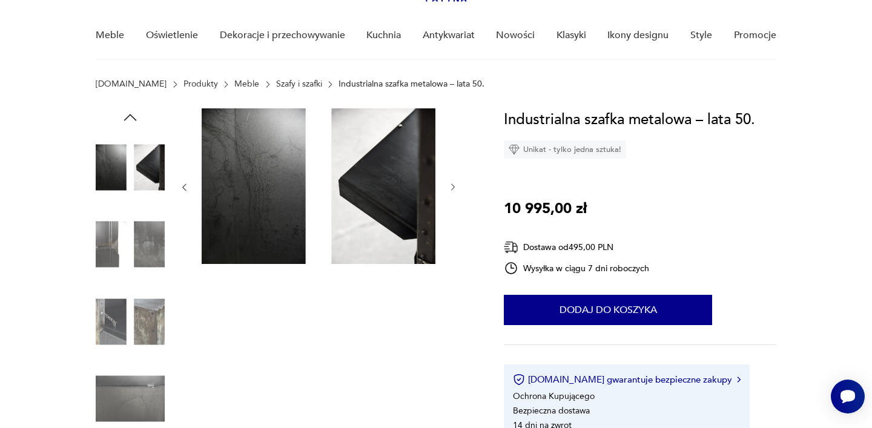
click at [127, 242] on img at bounding box center [130, 244] width 69 height 69
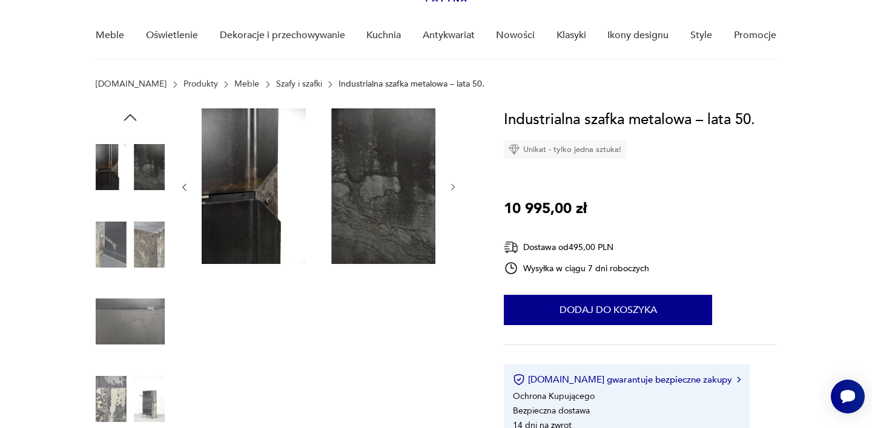
click at [130, 265] on img at bounding box center [130, 244] width 69 height 69
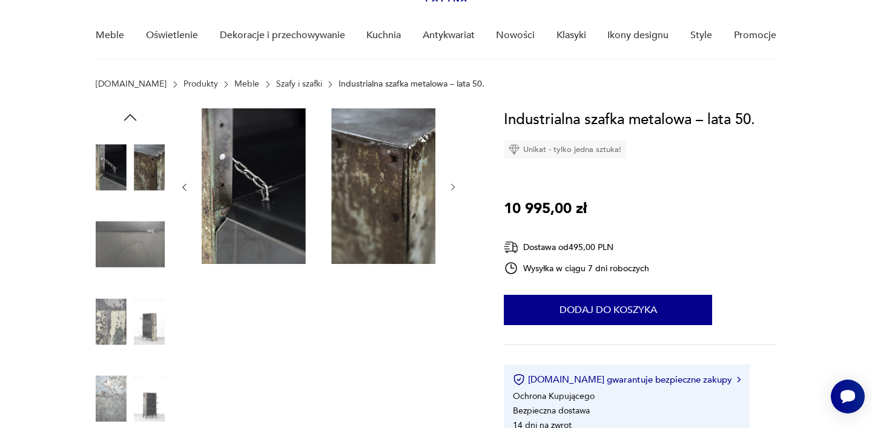
click at [134, 311] on img at bounding box center [130, 321] width 69 height 69
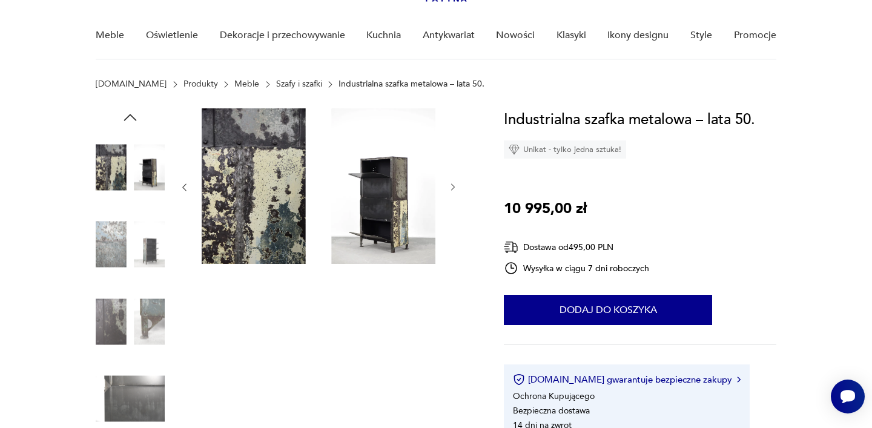
click at [136, 340] on img at bounding box center [130, 321] width 69 height 69
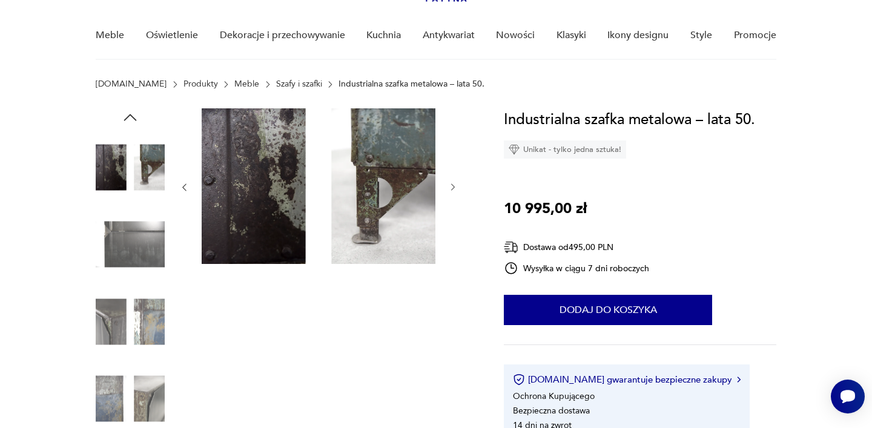
click at [153, 380] on img at bounding box center [130, 398] width 69 height 69
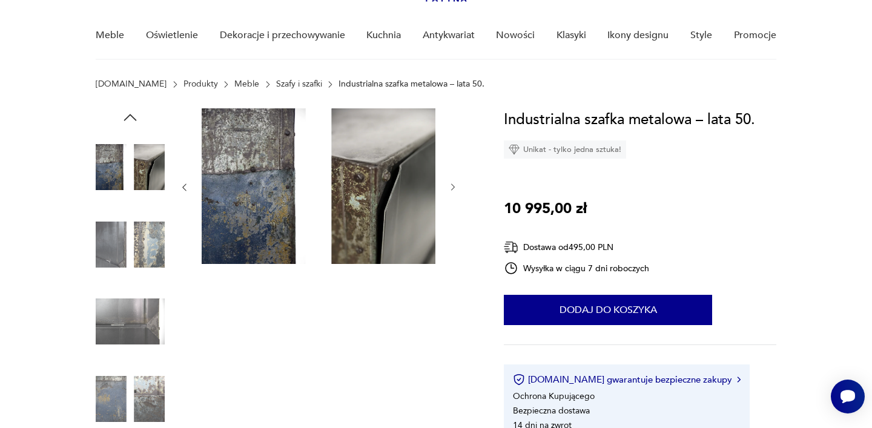
click at [150, 397] on img at bounding box center [130, 398] width 69 height 69
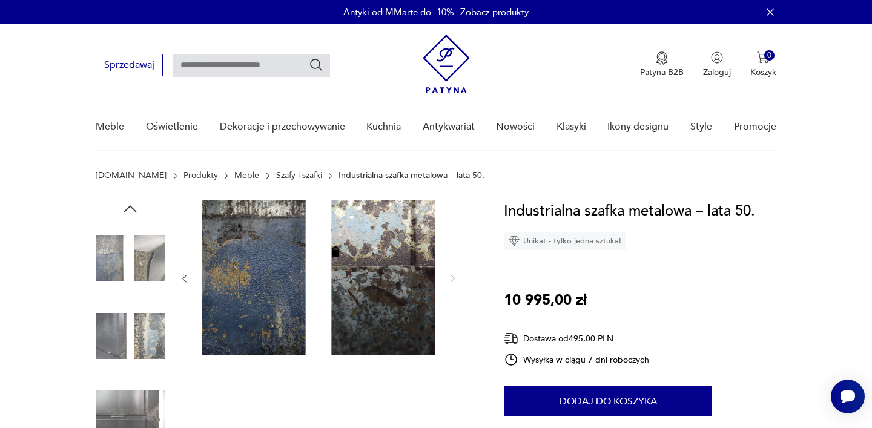
click at [143, 253] on img at bounding box center [130, 258] width 69 height 69
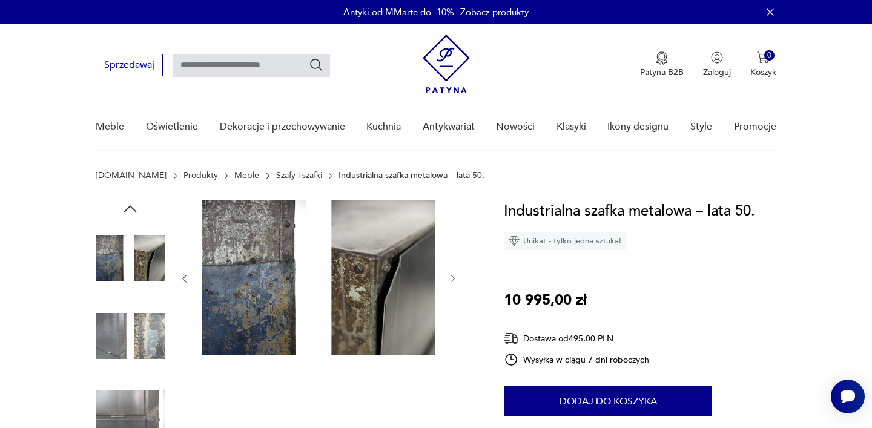
click at [133, 205] on icon "button" at bounding box center [130, 209] width 18 height 18
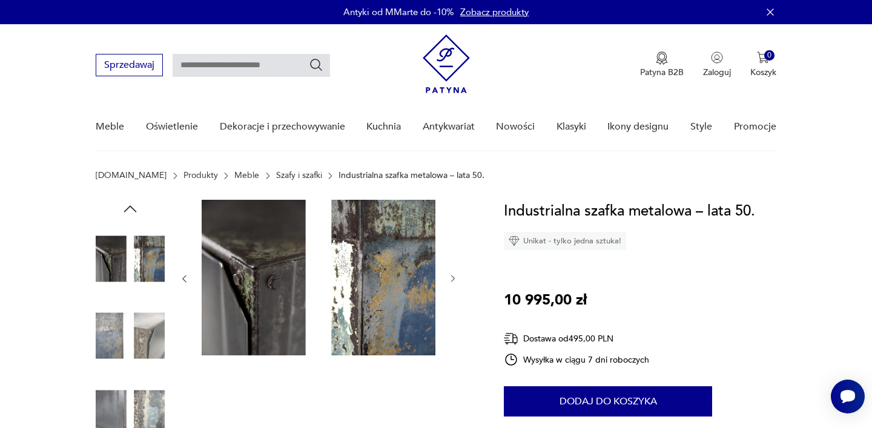
click at [133, 205] on icon "button" at bounding box center [130, 209] width 18 height 18
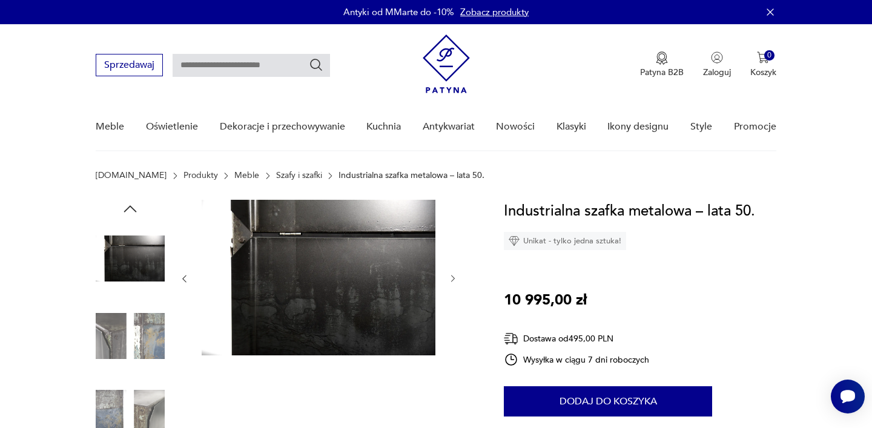
click at [133, 205] on icon "button" at bounding box center [130, 209] width 18 height 18
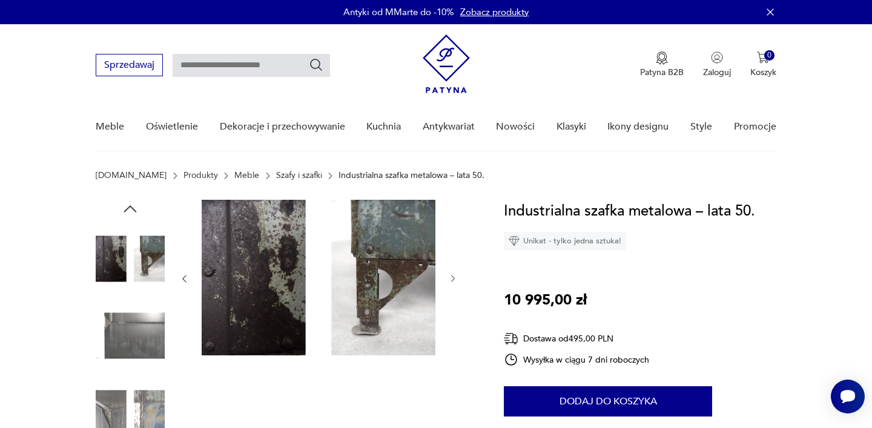
click at [133, 205] on icon "button" at bounding box center [130, 209] width 18 height 18
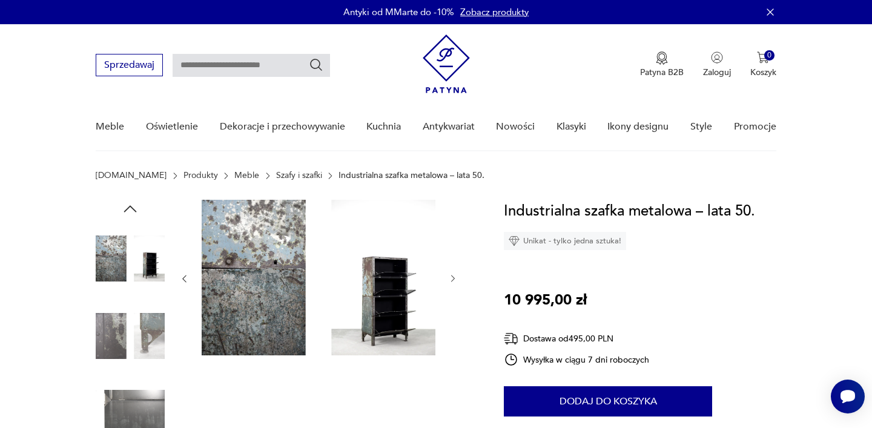
click at [133, 205] on icon "button" at bounding box center [130, 209] width 18 height 18
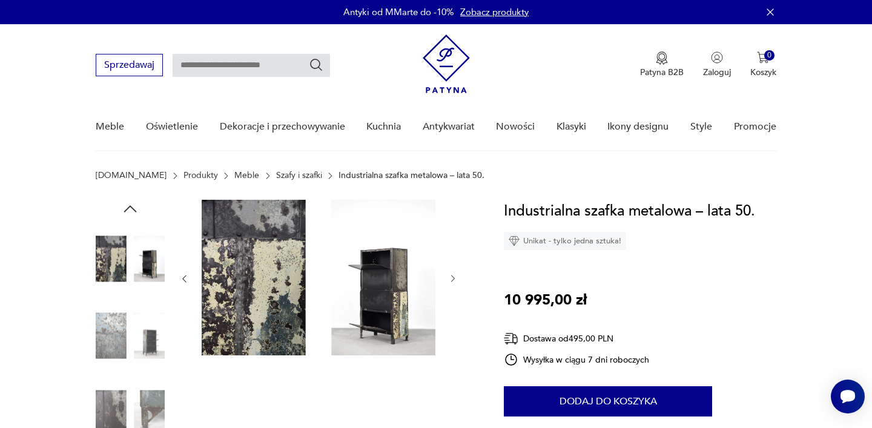
click at [133, 205] on icon "button" at bounding box center [130, 209] width 18 height 18
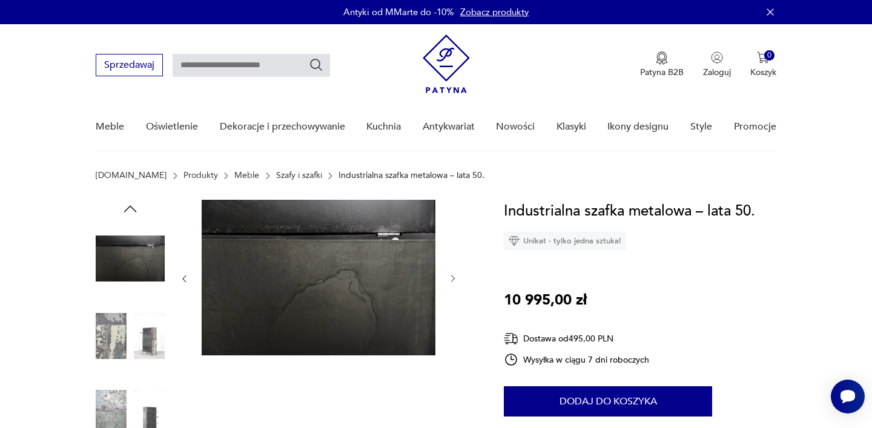
click at [133, 205] on icon "button" at bounding box center [130, 209] width 18 height 18
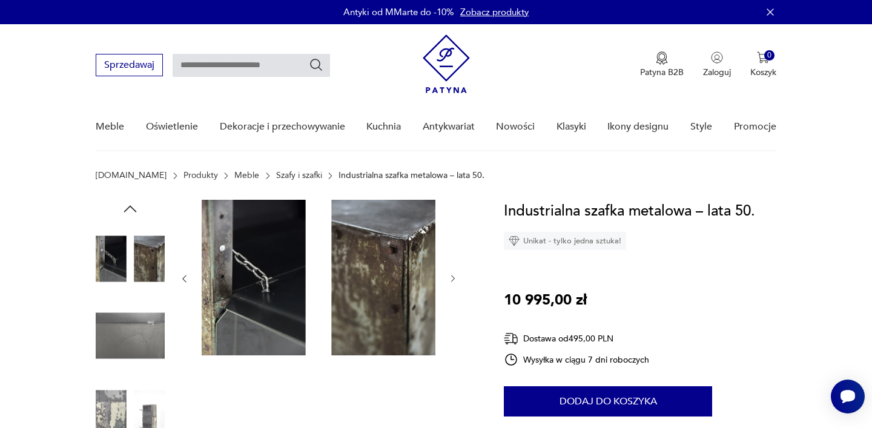
click at [133, 205] on icon "button" at bounding box center [130, 209] width 18 height 18
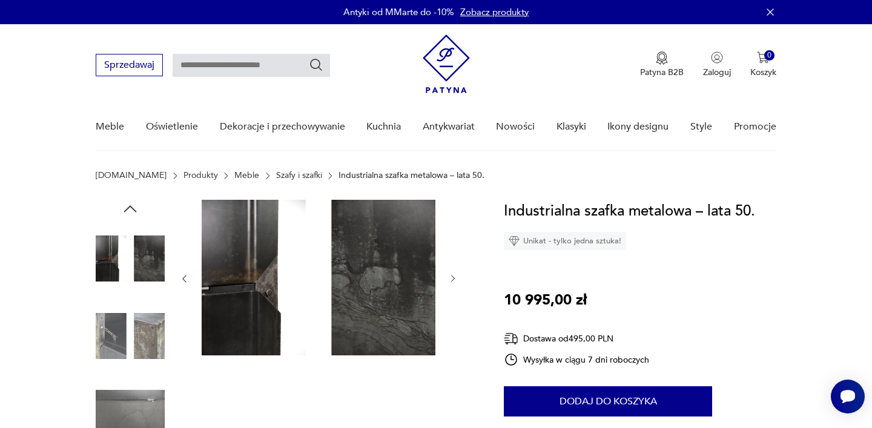
click at [133, 205] on icon "button" at bounding box center [130, 209] width 18 height 18
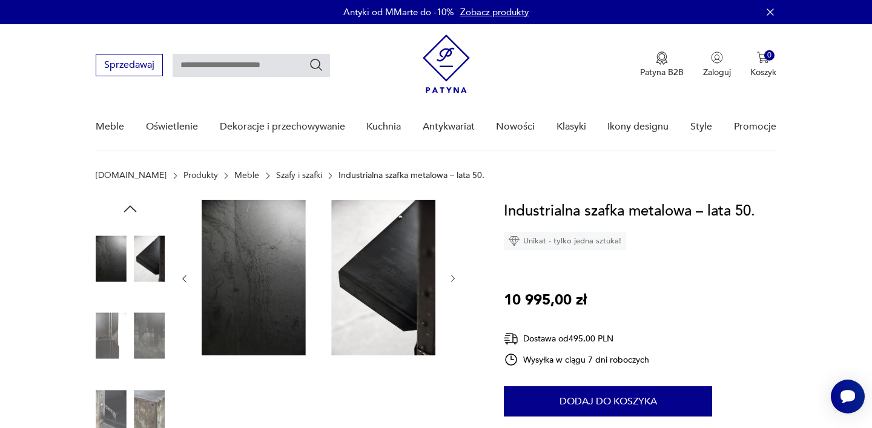
click at [133, 205] on icon "button" at bounding box center [130, 209] width 18 height 18
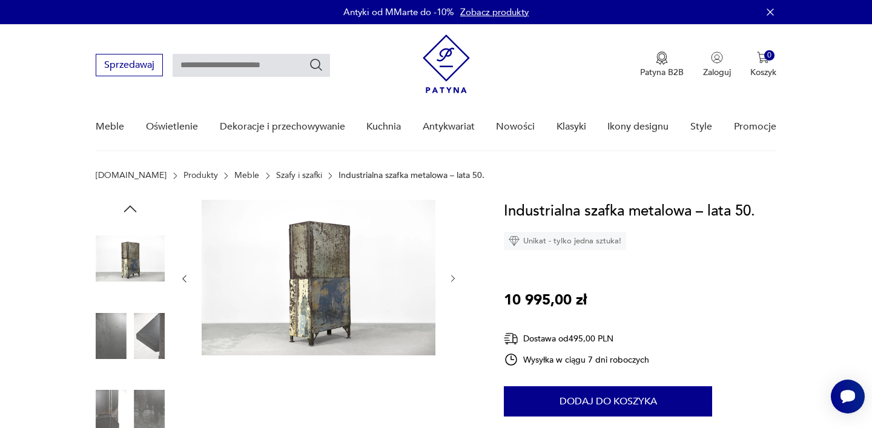
click at [133, 205] on icon "button" at bounding box center [130, 209] width 18 height 18
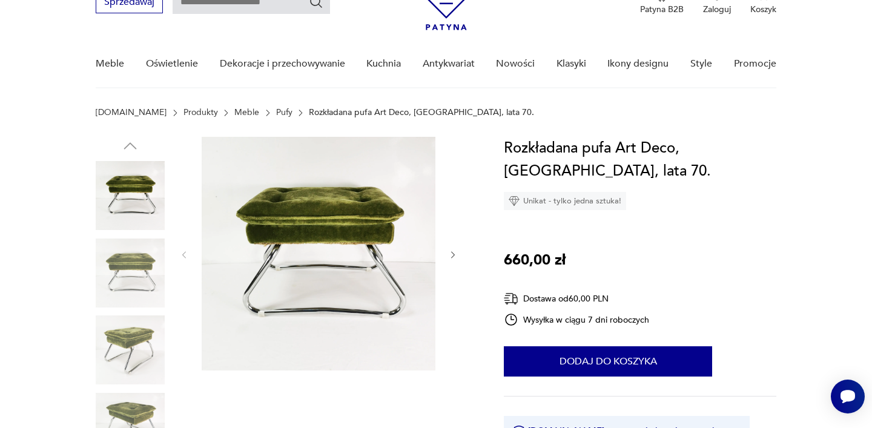
scroll to position [88, 0]
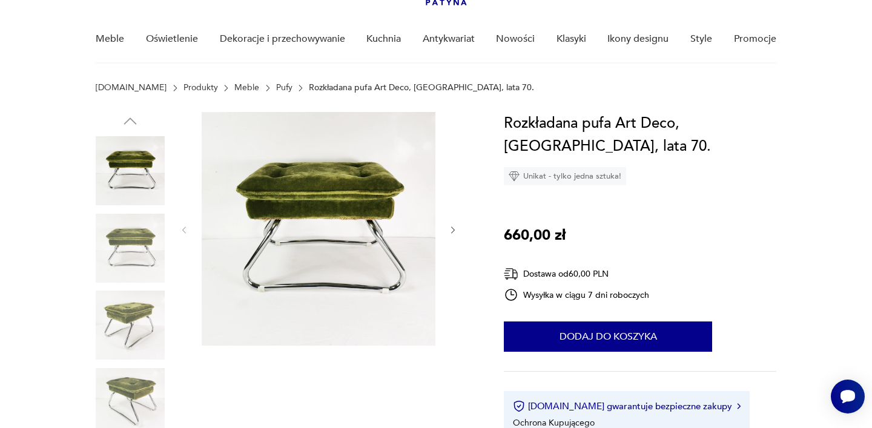
click at [130, 316] on img at bounding box center [130, 325] width 69 height 69
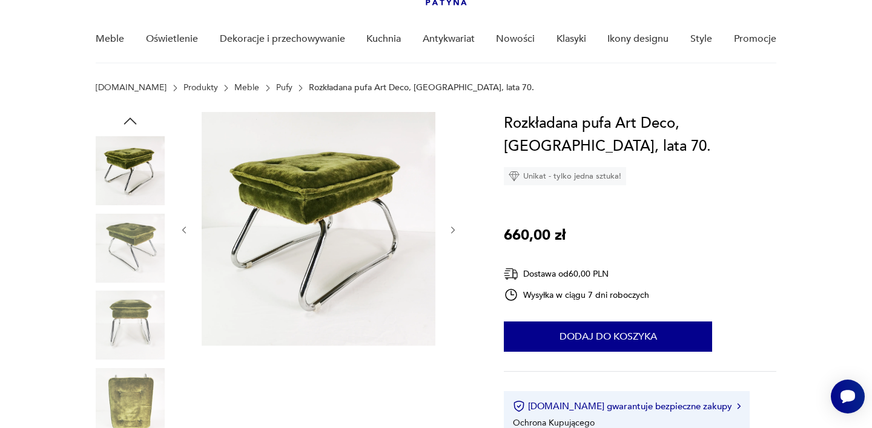
click at [122, 423] on img at bounding box center [130, 402] width 69 height 69
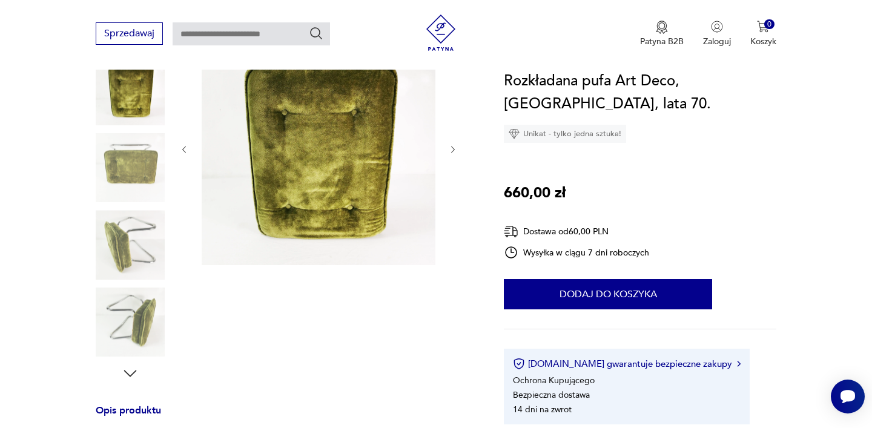
scroll to position [176, 0]
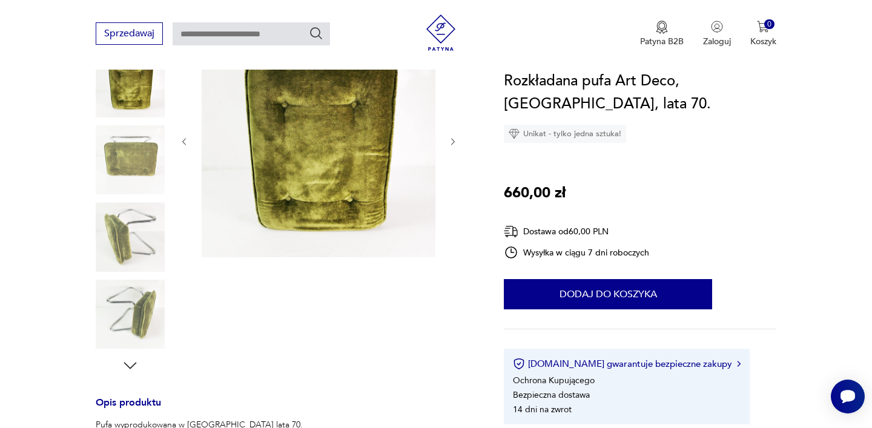
click at [130, 334] on img at bounding box center [130, 314] width 69 height 69
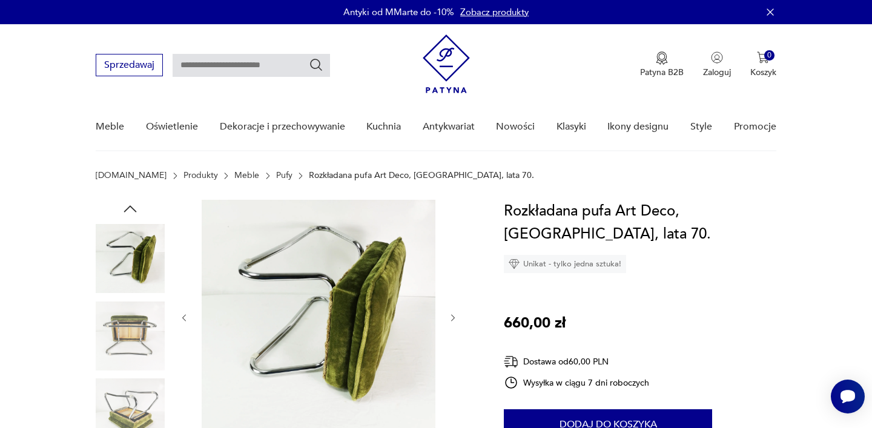
scroll to position [0, 0]
click at [156, 243] on img at bounding box center [130, 258] width 69 height 69
click at [151, 329] on img at bounding box center [130, 335] width 69 height 69
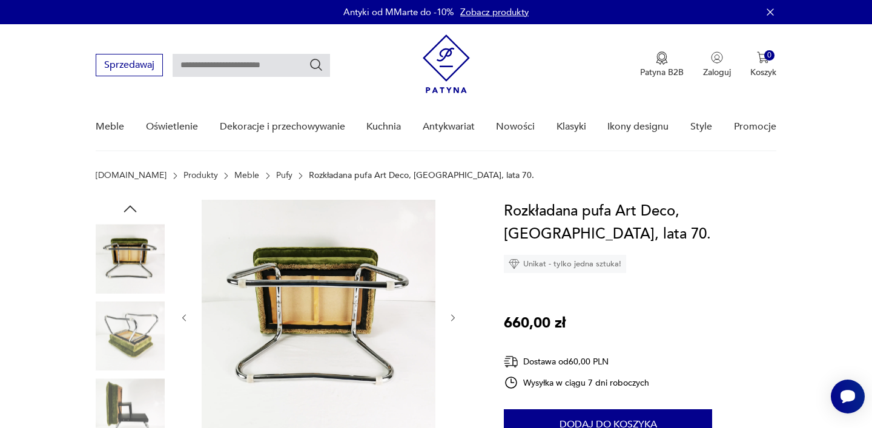
click at [124, 388] on img at bounding box center [130, 412] width 69 height 69
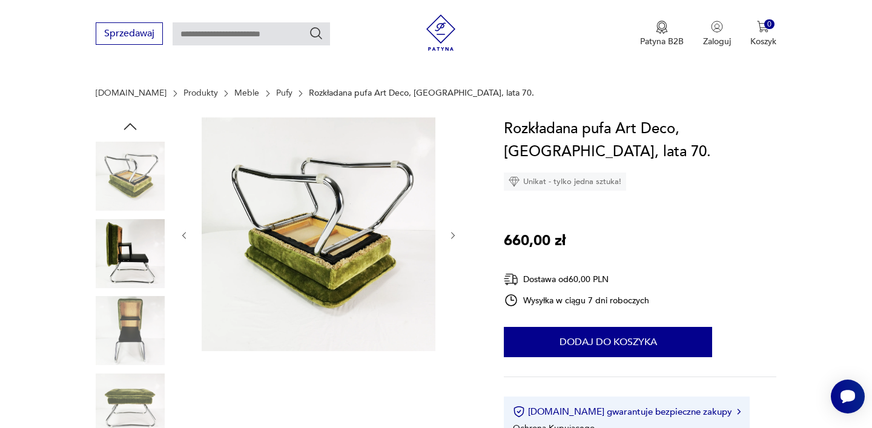
scroll to position [164, 0]
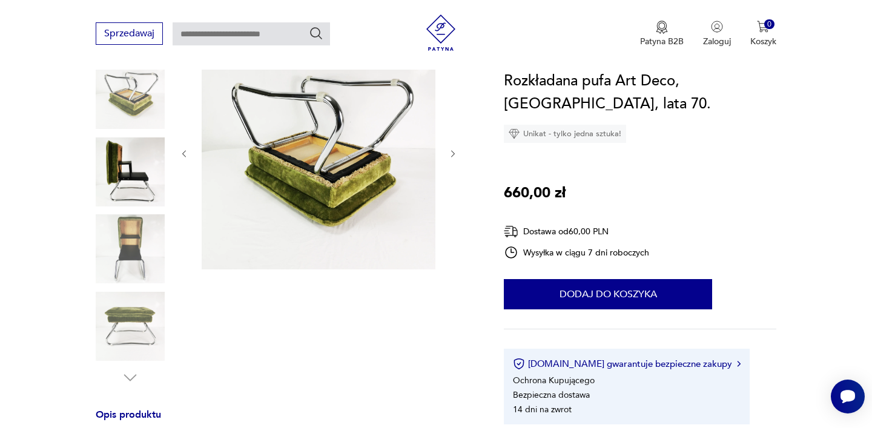
click at [124, 311] on img at bounding box center [130, 326] width 69 height 69
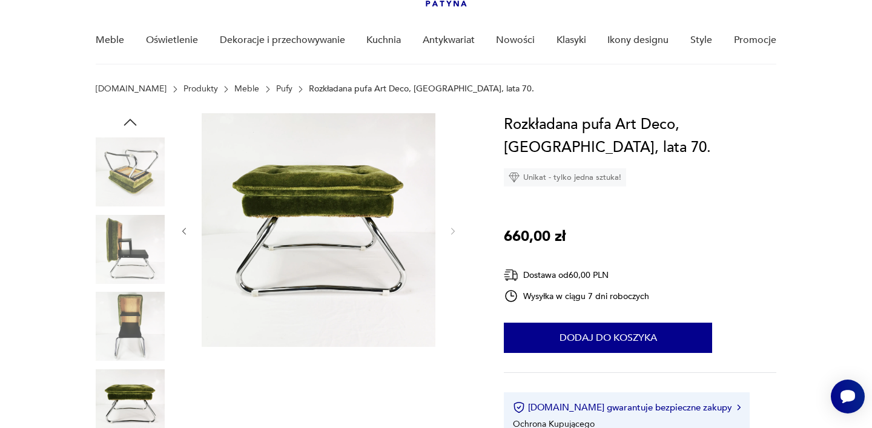
scroll to position [91, 0]
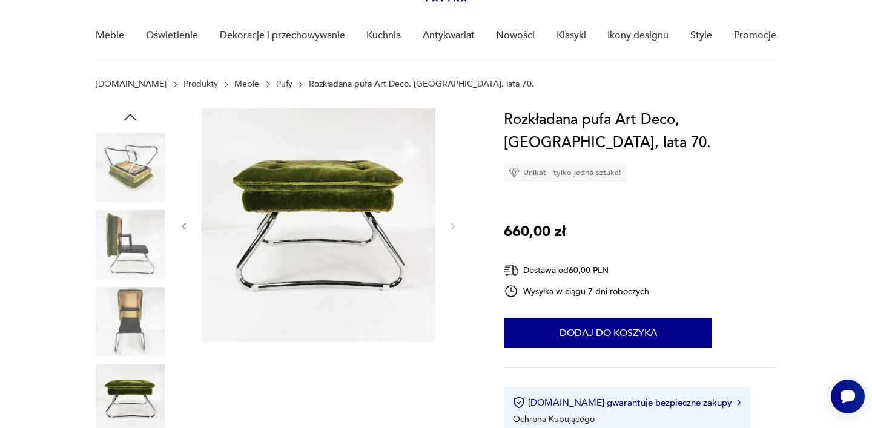
click at [133, 235] on img at bounding box center [130, 244] width 69 height 69
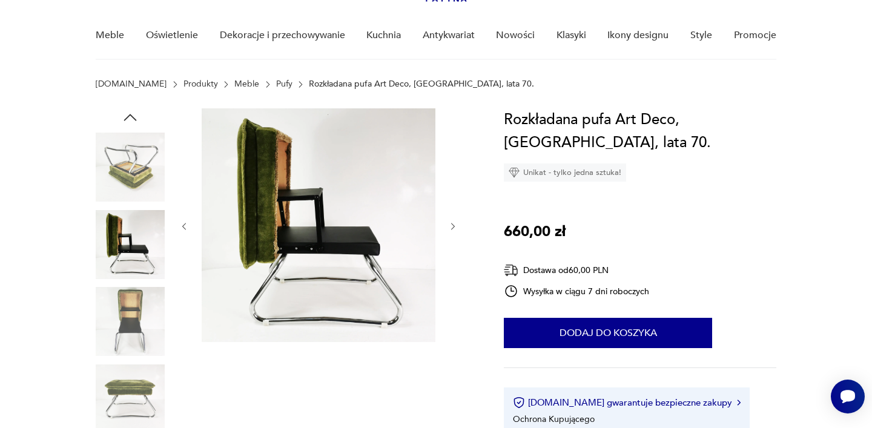
click at [107, 166] on img at bounding box center [130, 167] width 69 height 69
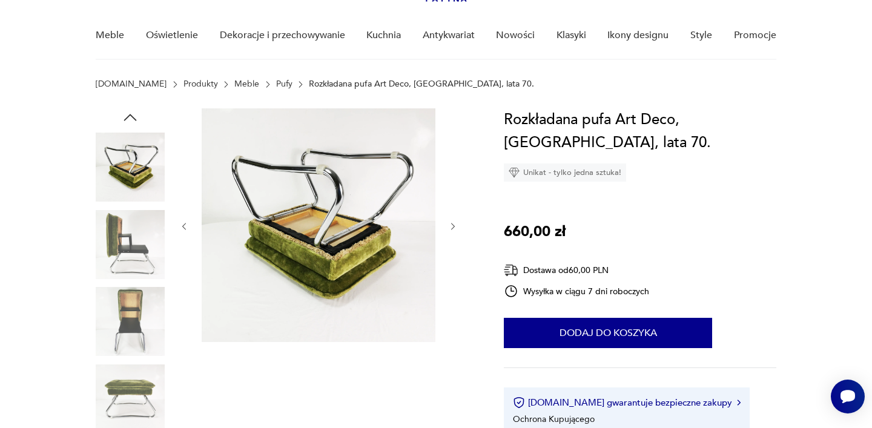
click at [137, 393] on img at bounding box center [130, 398] width 69 height 69
